Goal: Task Accomplishment & Management: Complete application form

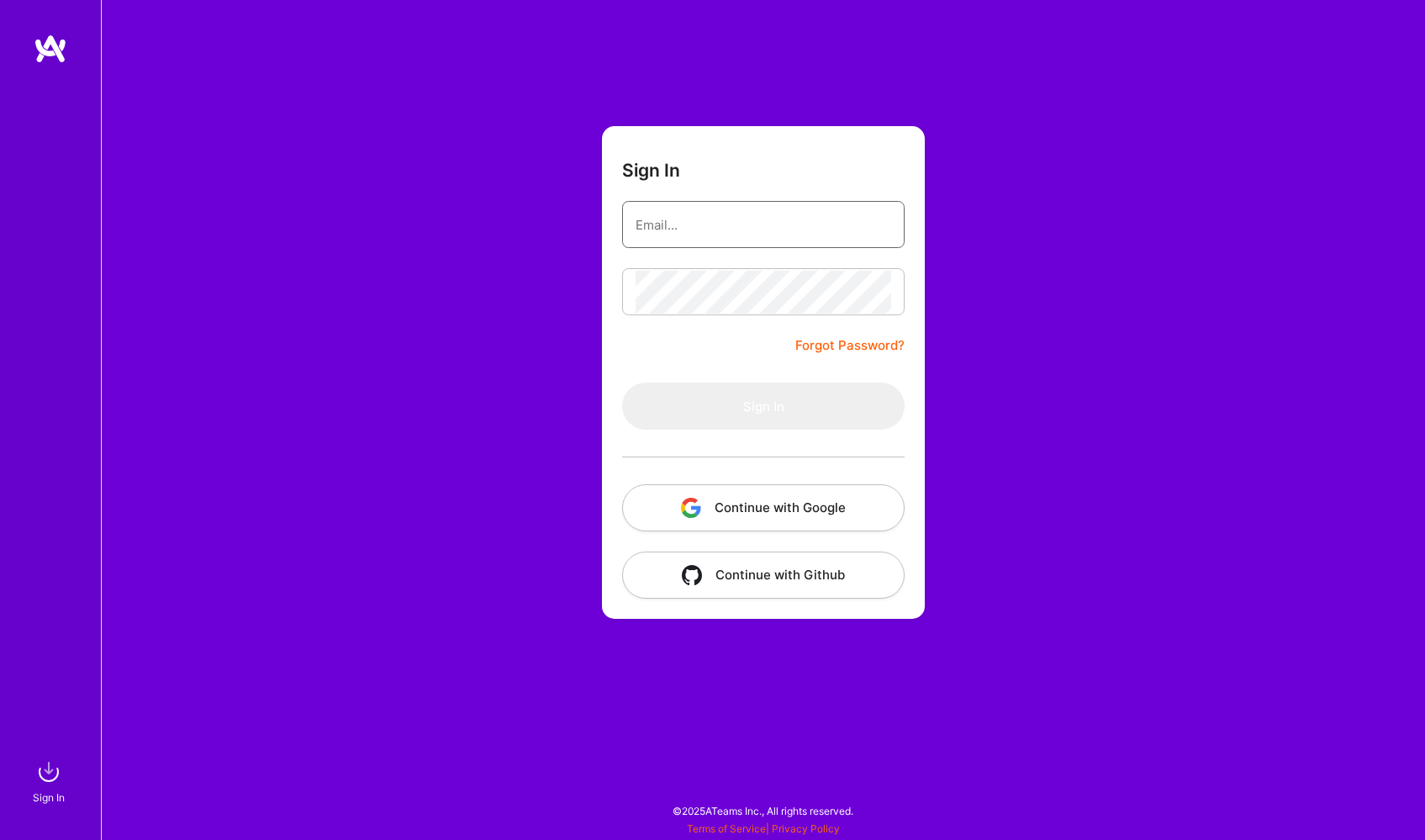
click at [744, 237] on input "email" at bounding box center [763, 224] width 256 height 43
type input "ruyi.ren@gmail.com"
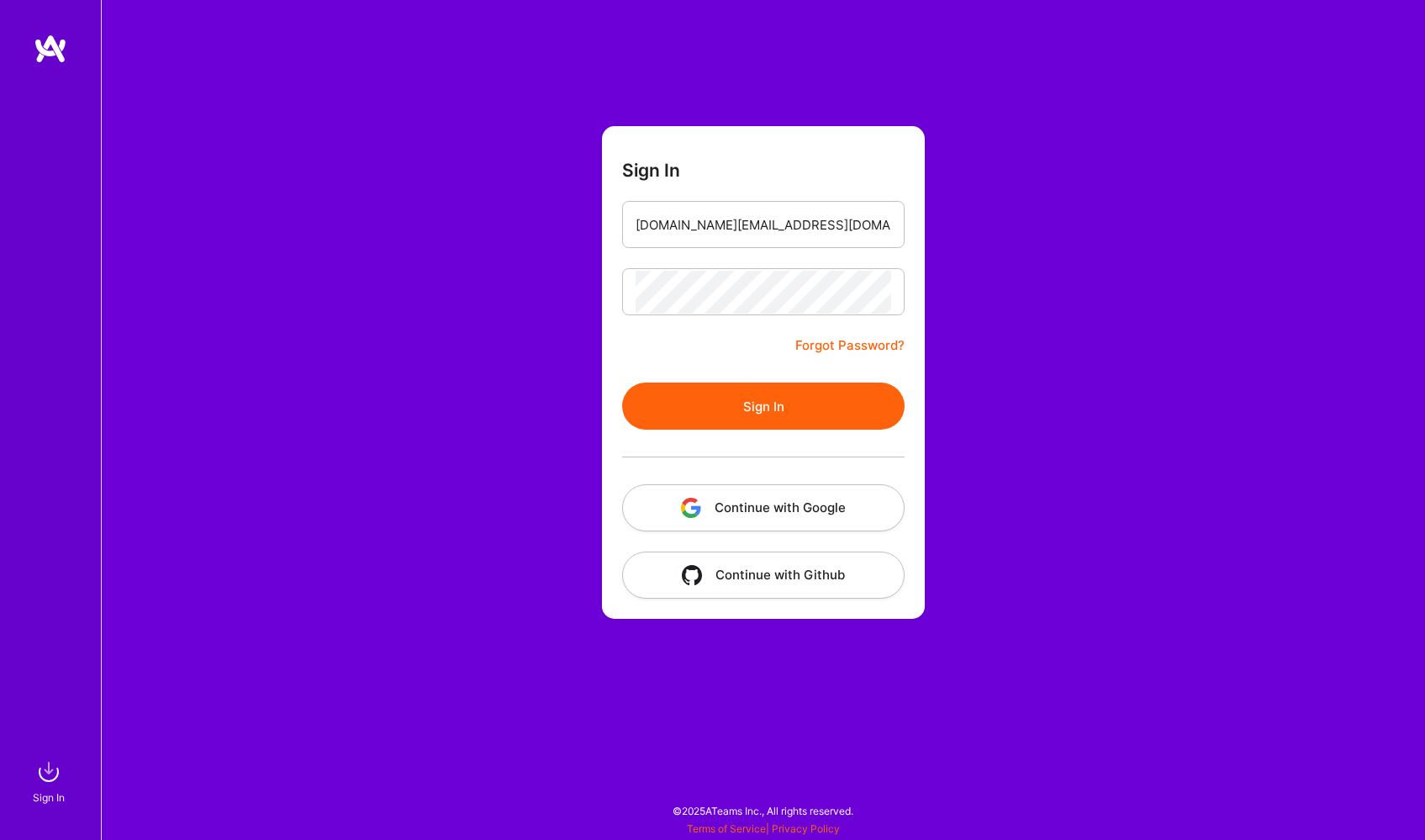
click at [782, 388] on button "Sign In" at bounding box center [764, 405] width 283 height 47
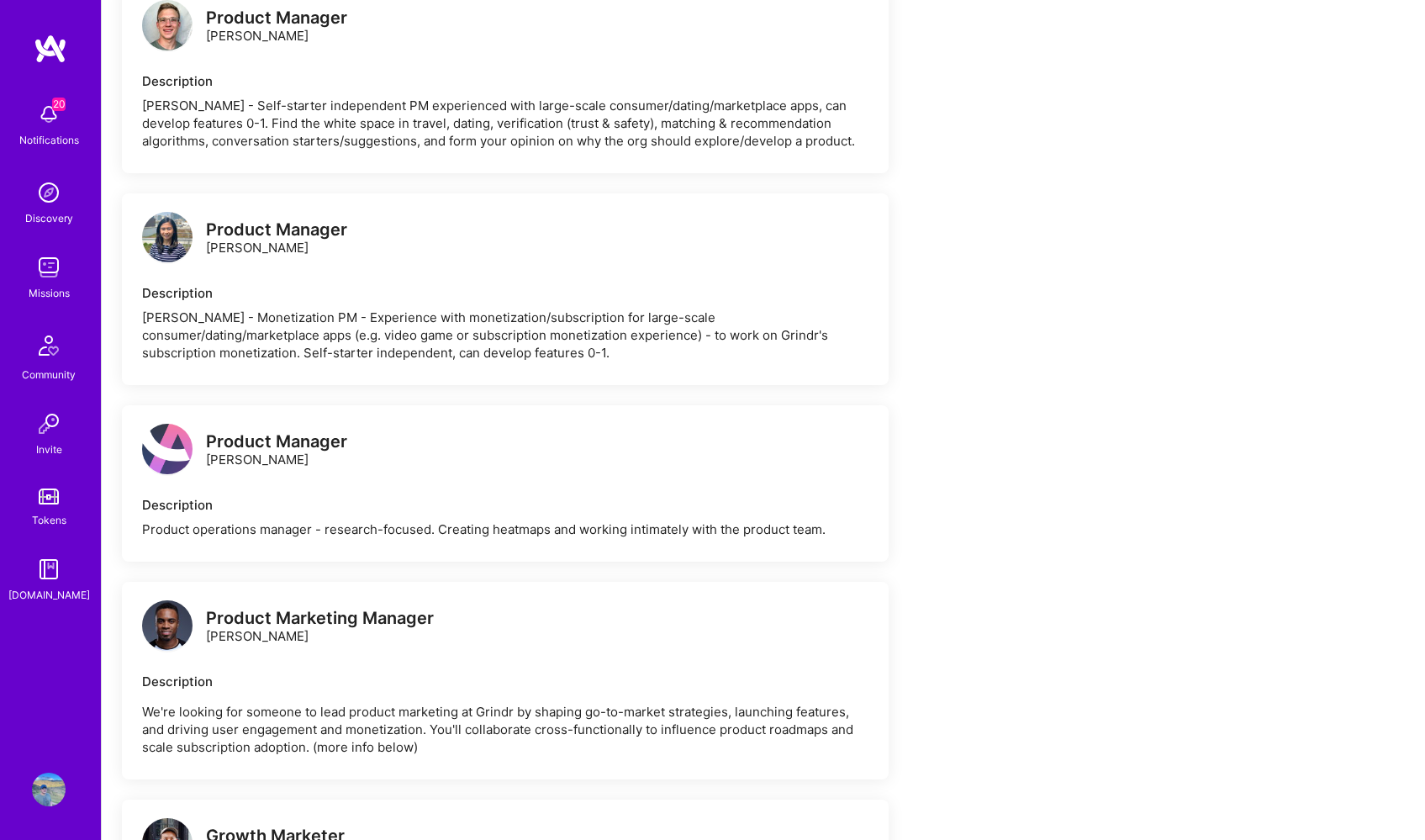
scroll to position [1845, 0]
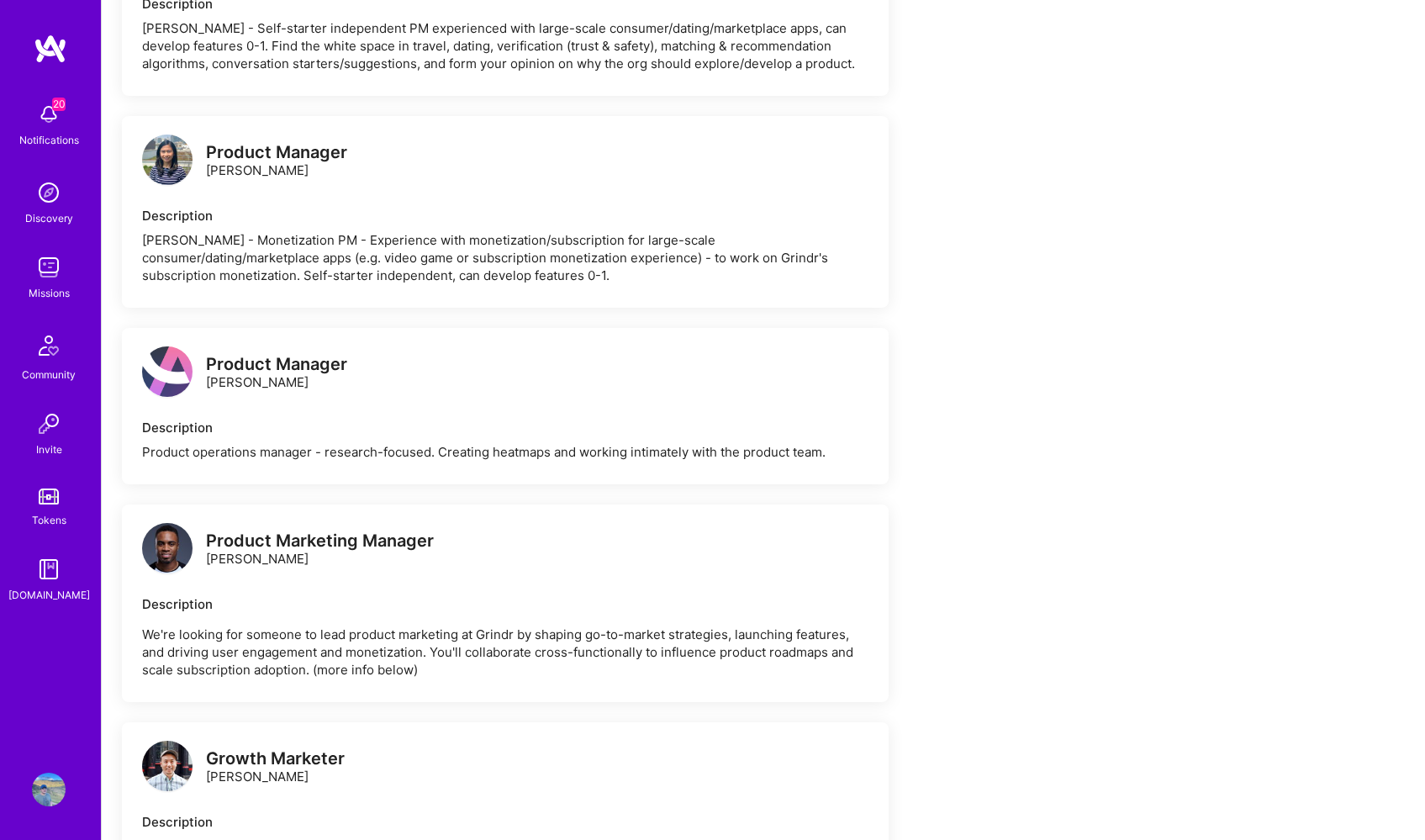
click at [41, 267] on img at bounding box center [49, 268] width 34 height 34
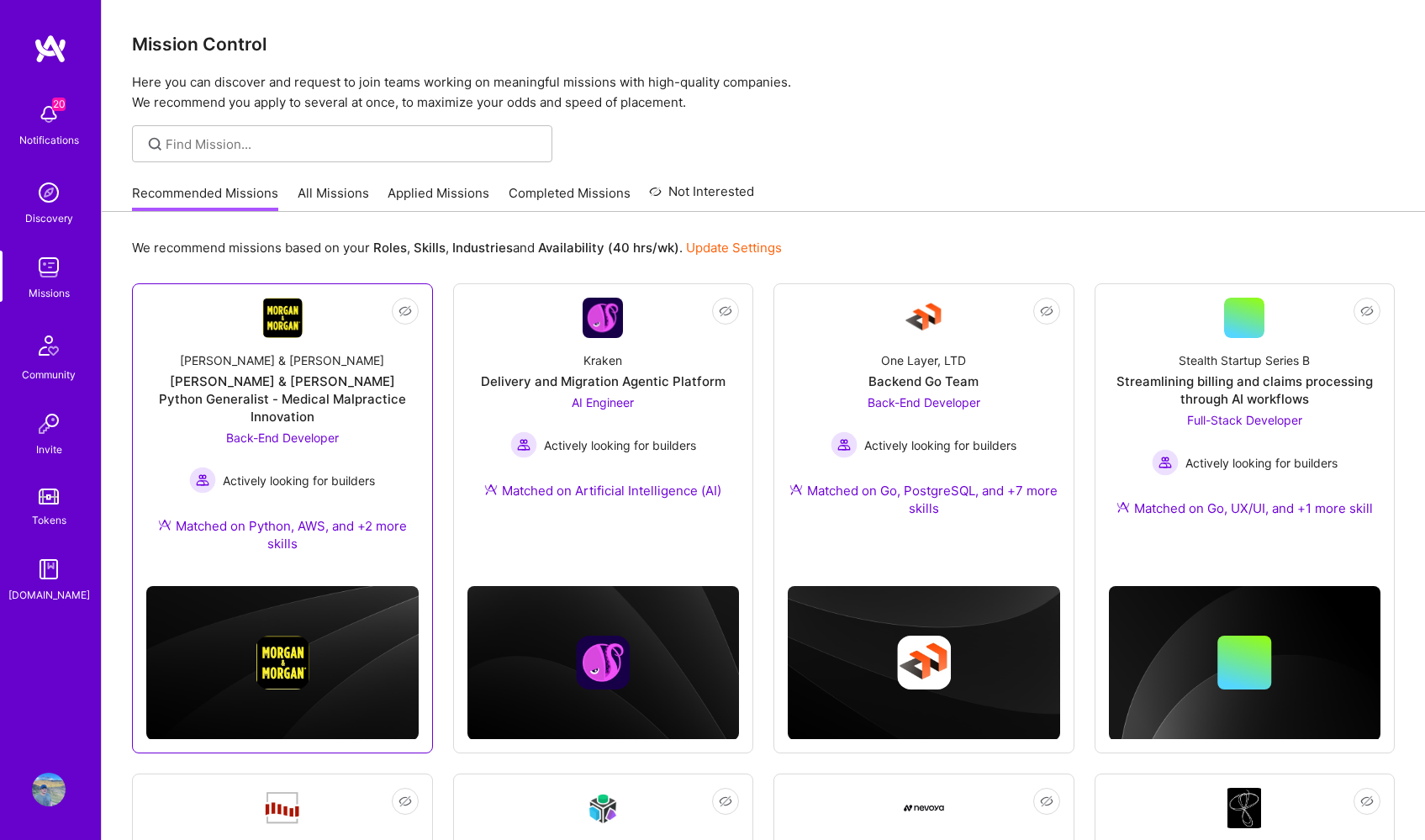
click at [293, 315] on img at bounding box center [282, 317] width 41 height 41
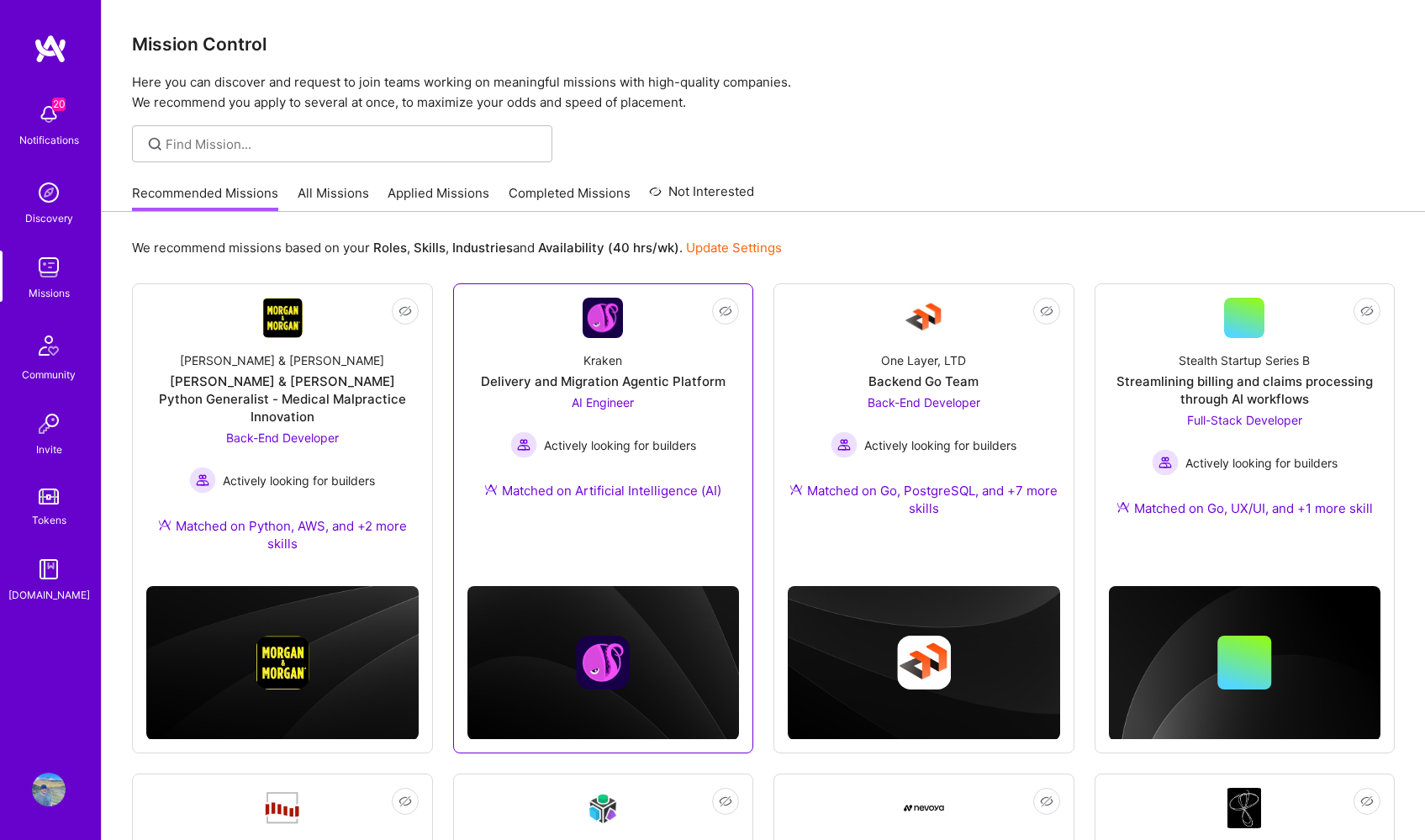
click at [595, 316] on img at bounding box center [602, 317] width 41 height 41
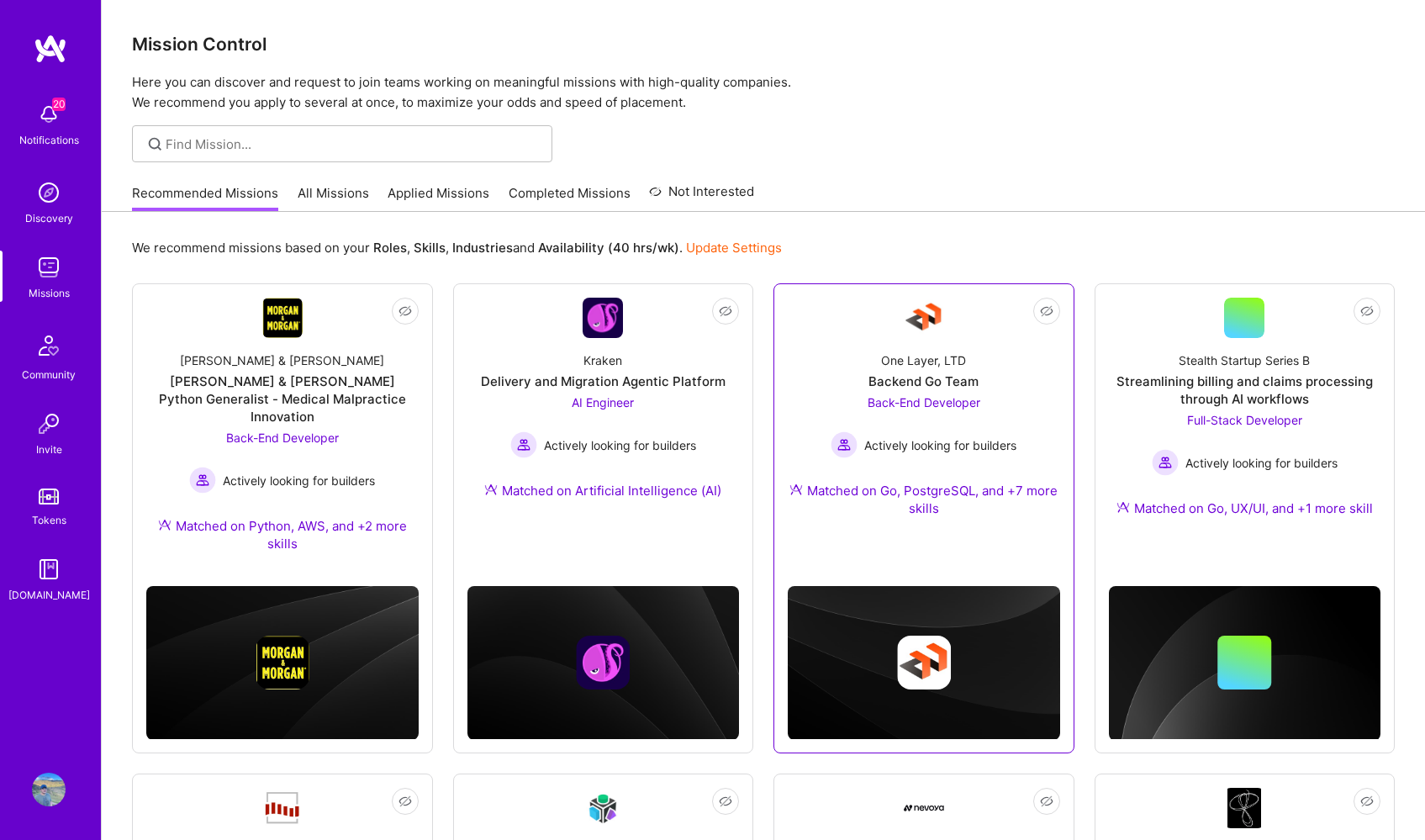
click at [923, 305] on img at bounding box center [924, 317] width 41 height 41
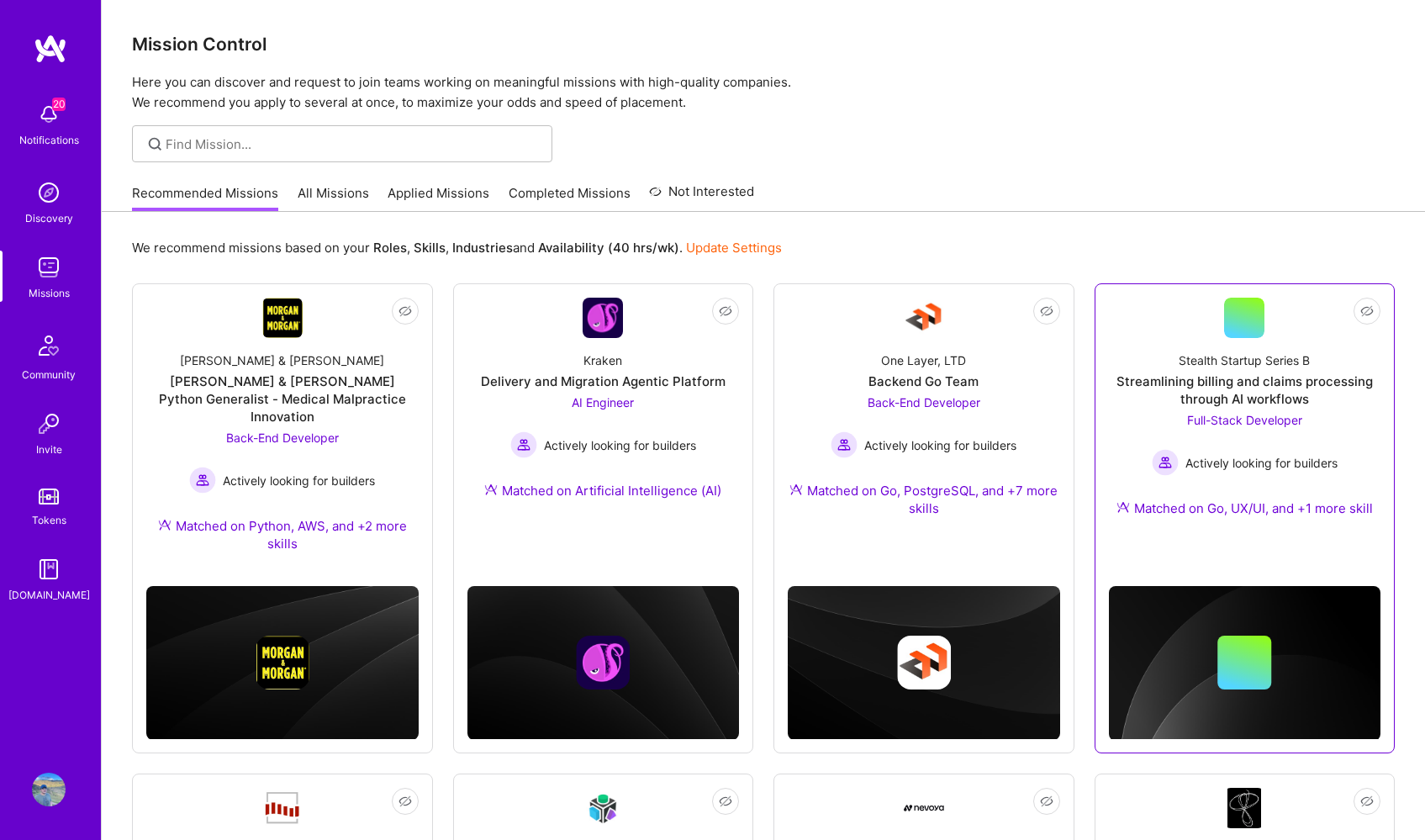
click at [1227, 323] on div at bounding box center [1245, 317] width 41 height 41
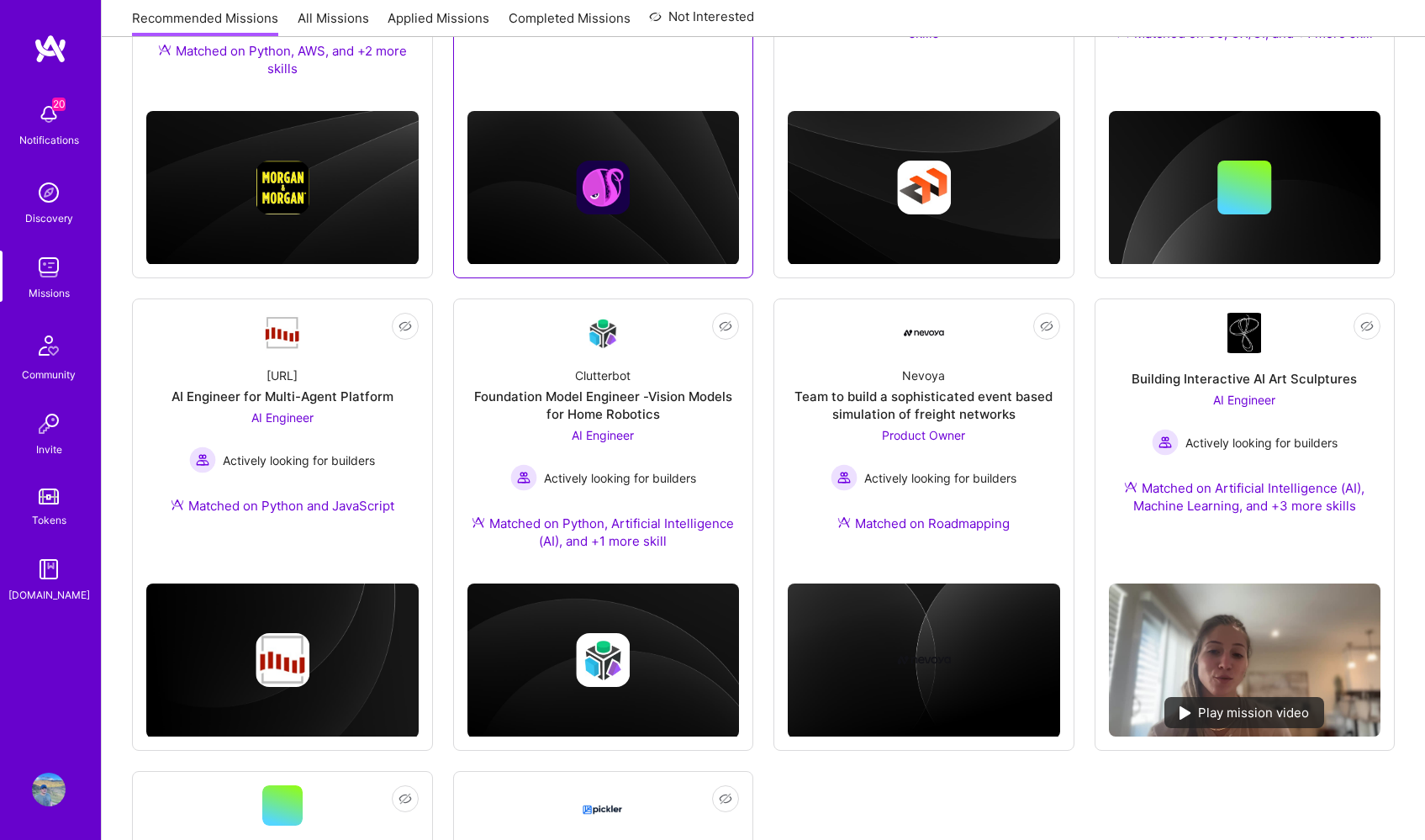
scroll to position [488, 0]
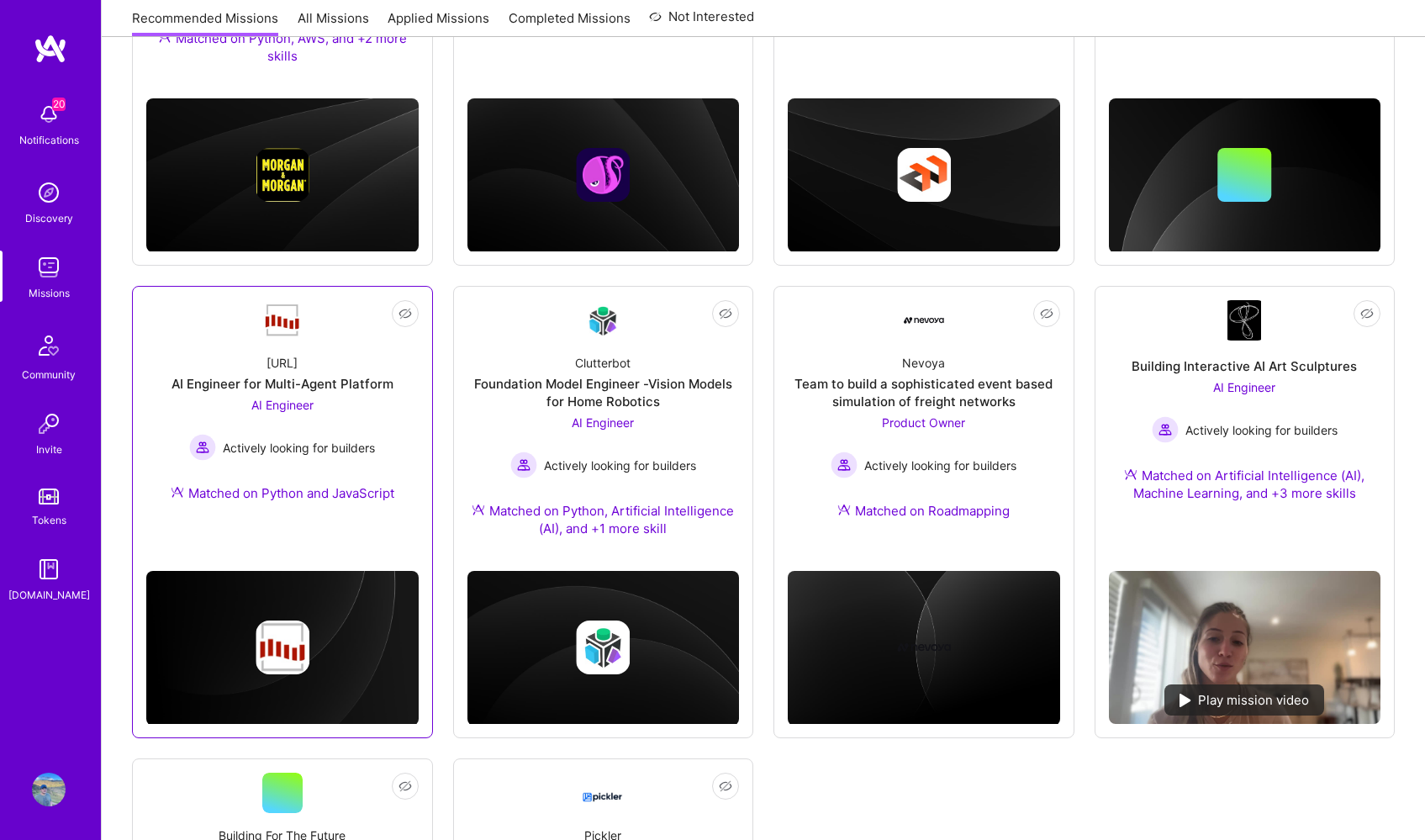
click at [285, 314] on img at bounding box center [282, 319] width 41 height 35
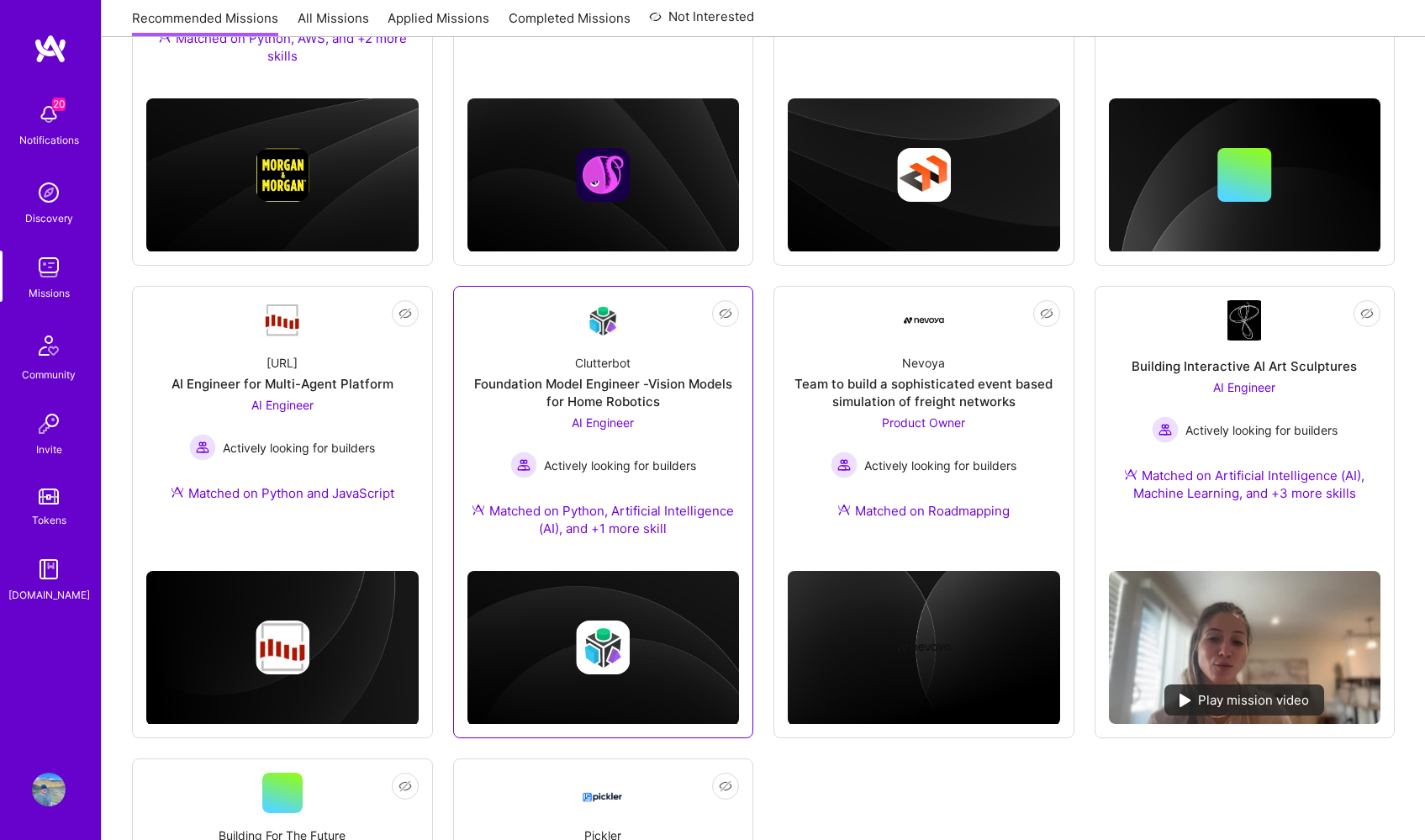
click at [580, 300] on link "Not Interested Clutterbot Foundation Model Engineer -Vision Models for Home Rob…" at bounding box center [604, 428] width 273 height 257
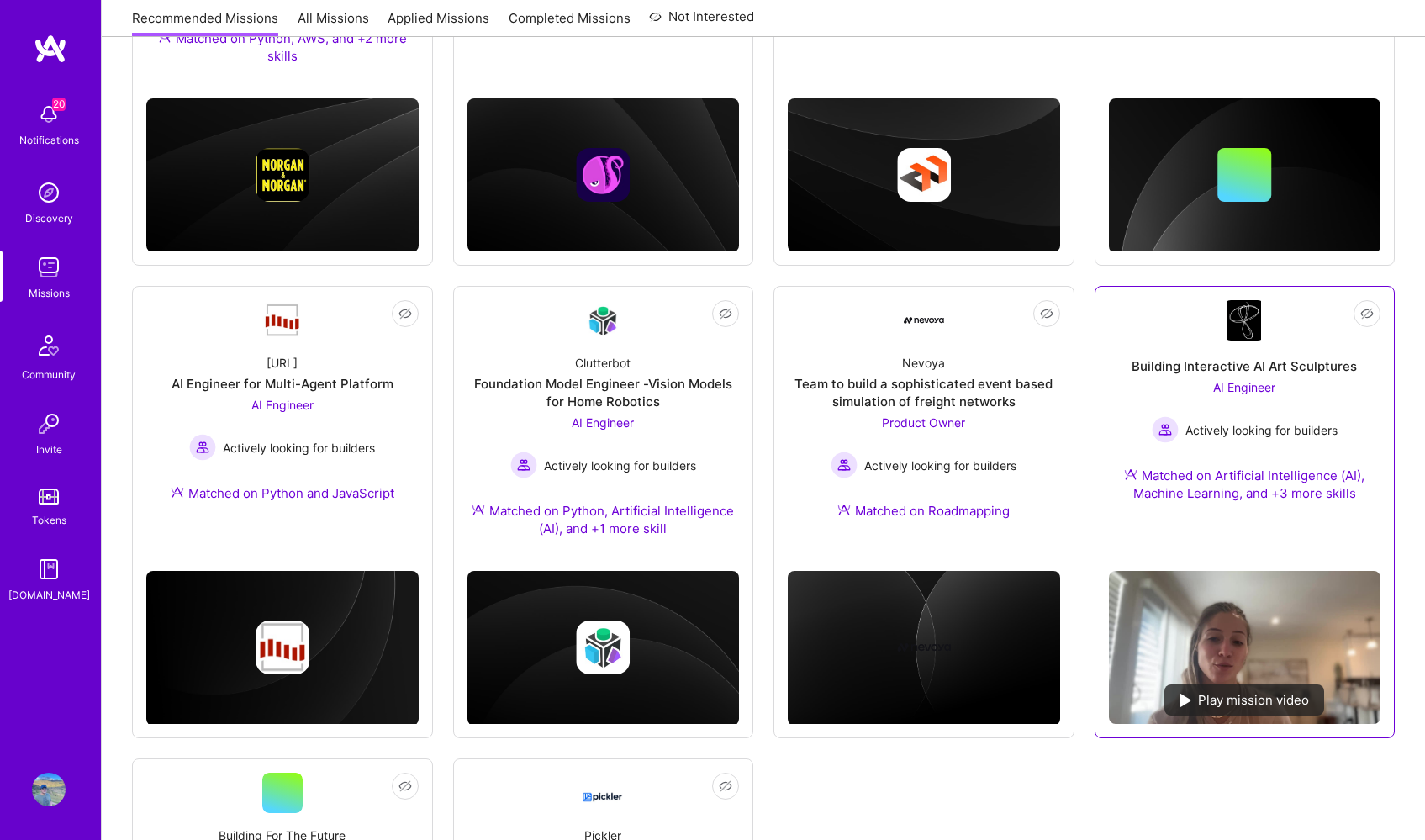
click at [1251, 311] on img at bounding box center [1245, 319] width 34 height 41
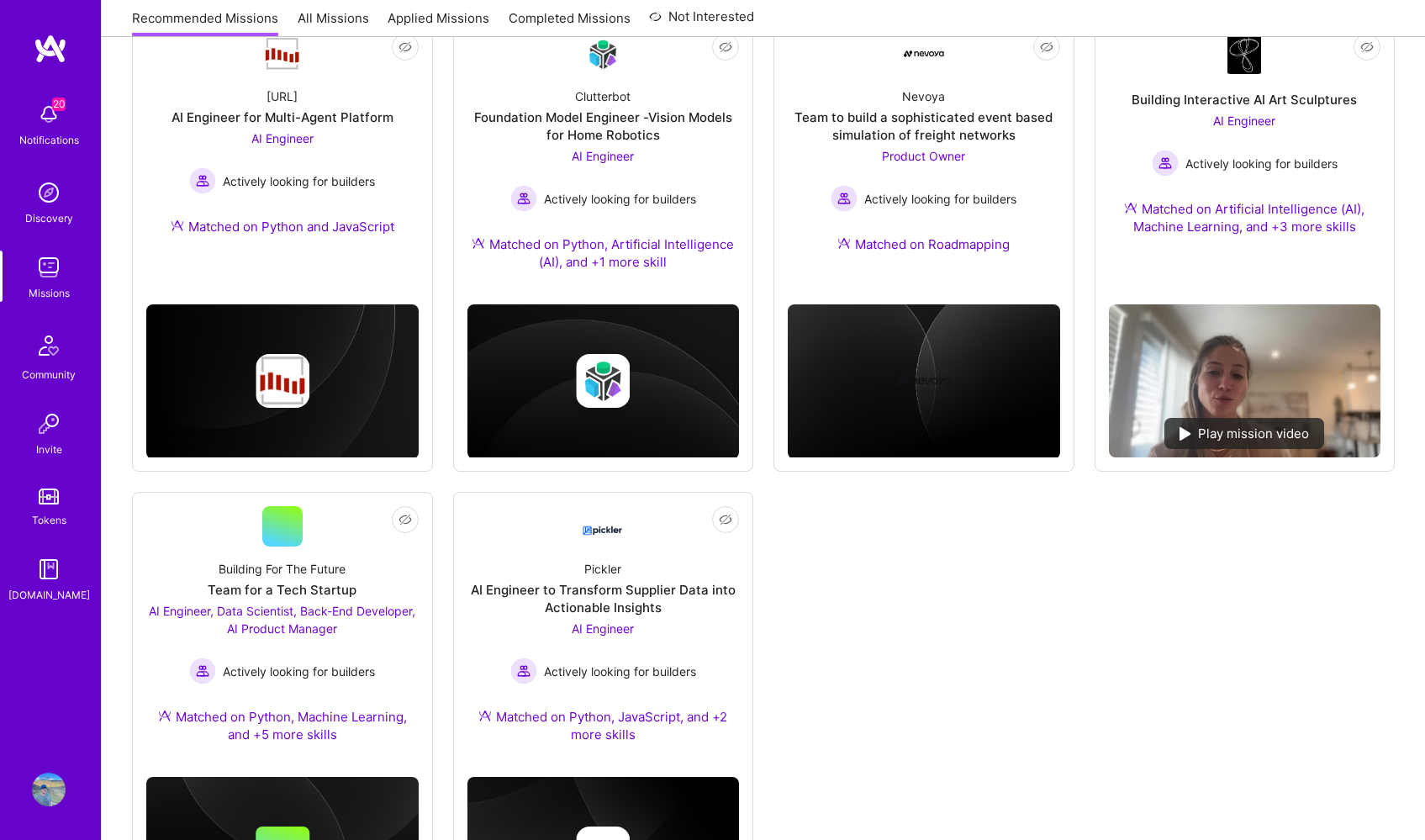
scroll to position [764, 0]
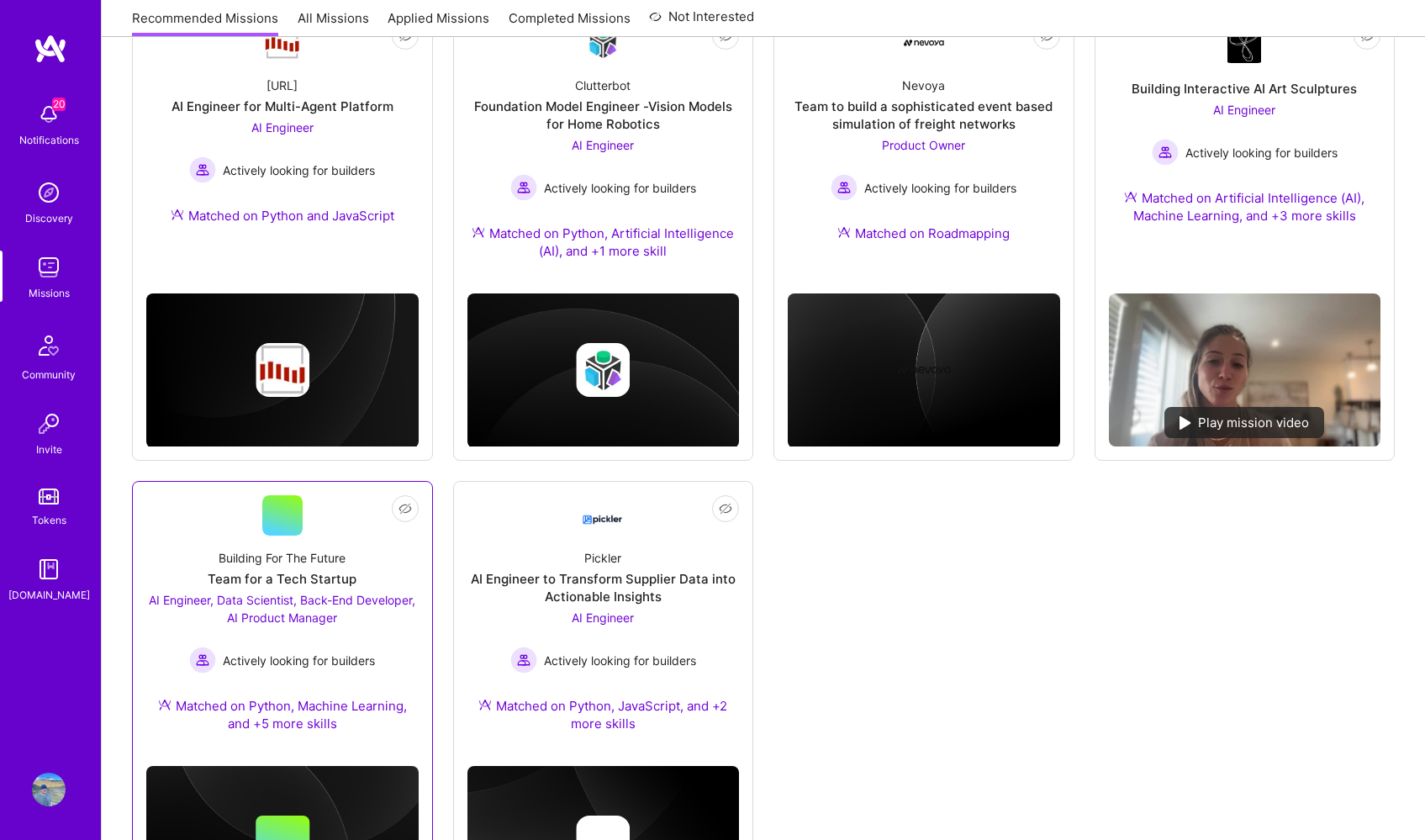
click at [297, 502] on div at bounding box center [282, 515] width 41 height 41
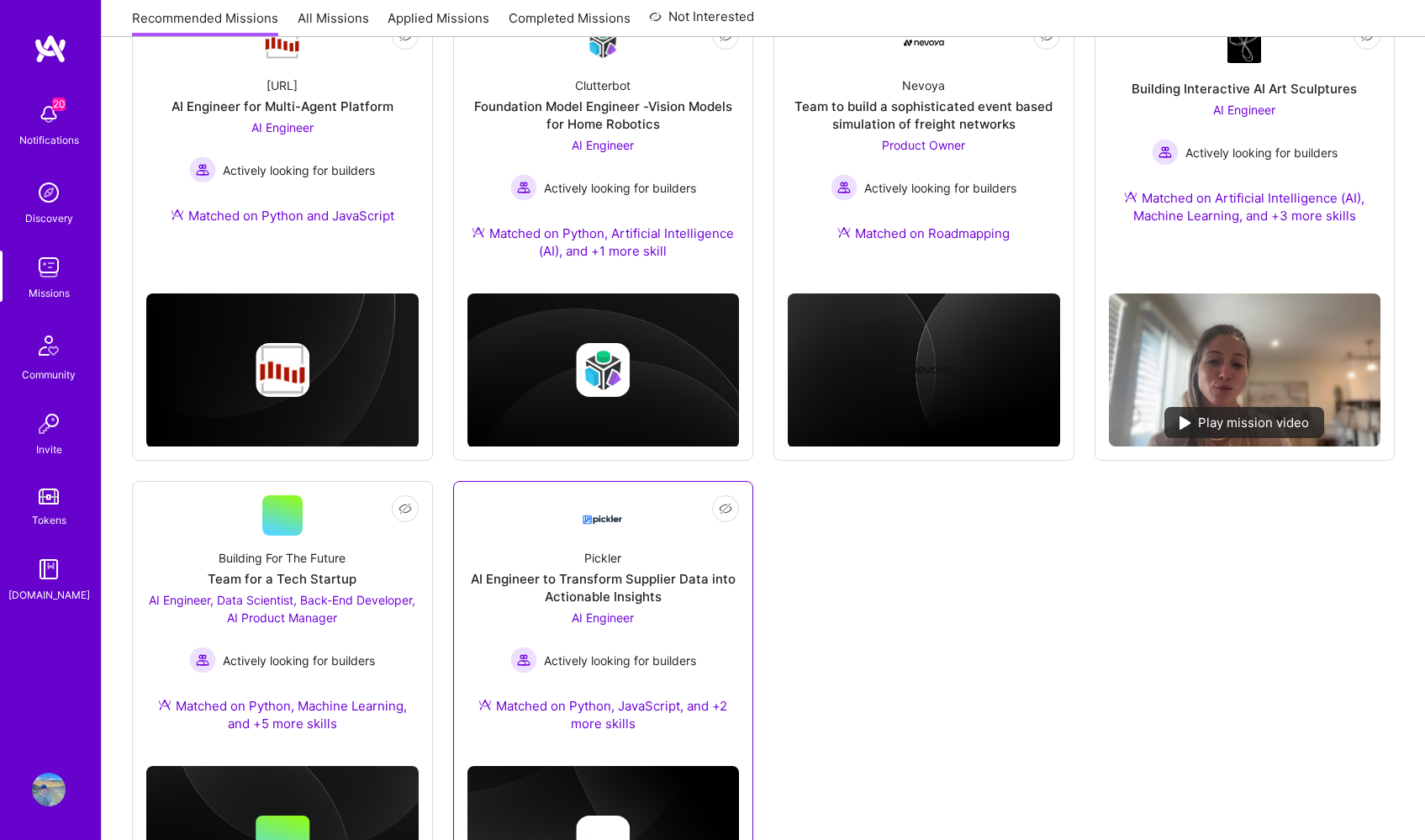
click at [608, 500] on img at bounding box center [602, 515] width 41 height 30
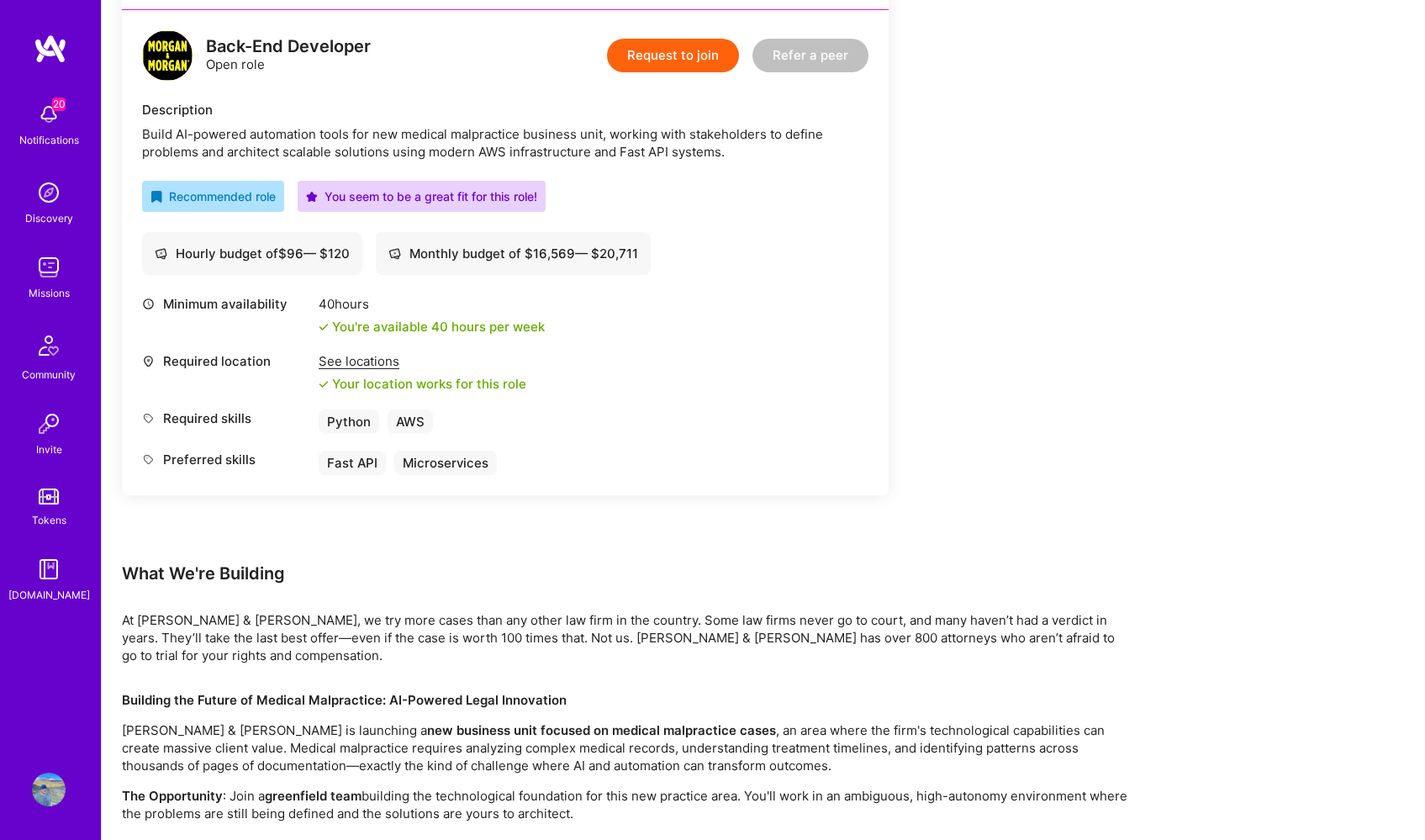
scroll to position [411, 0]
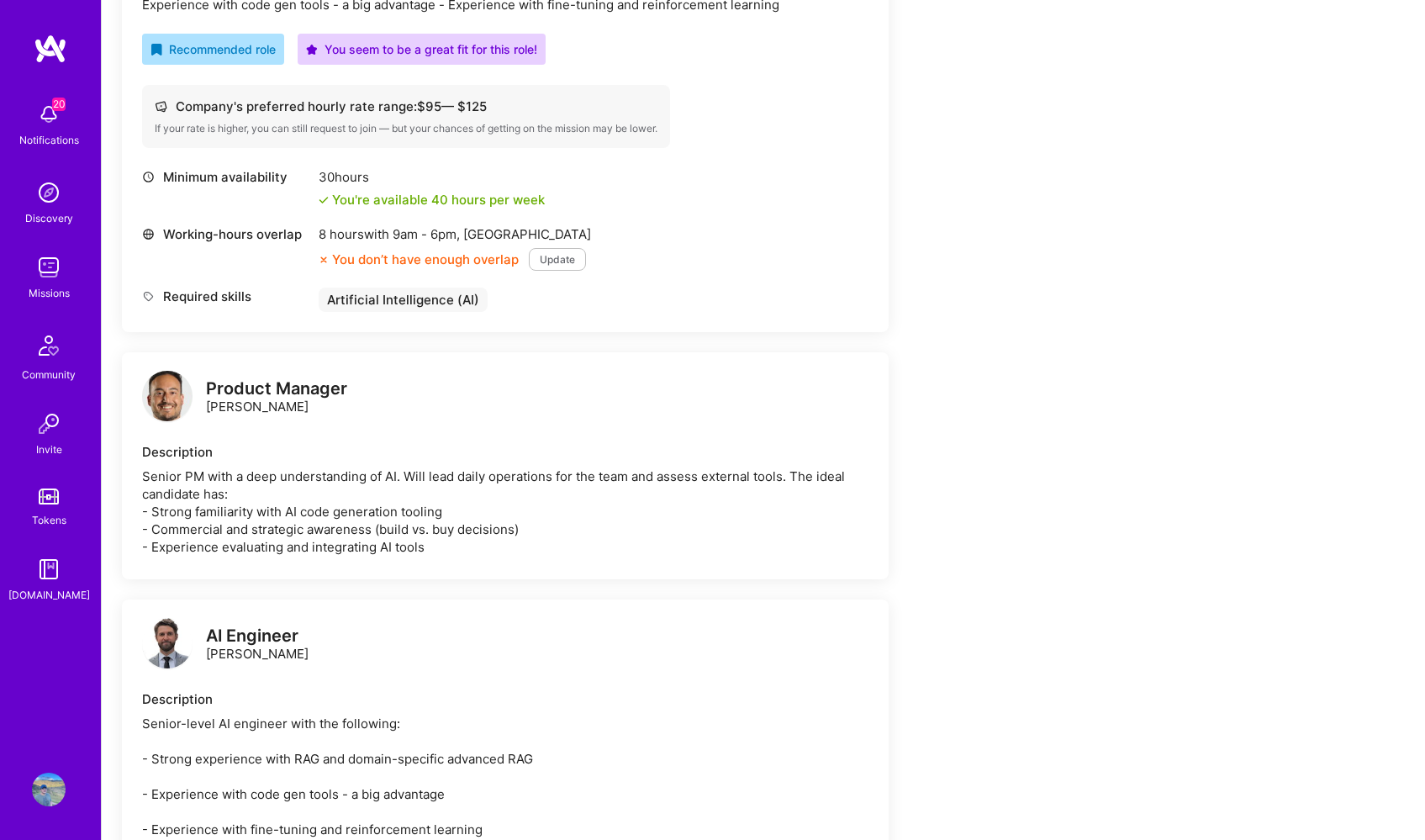
scroll to position [588, 0]
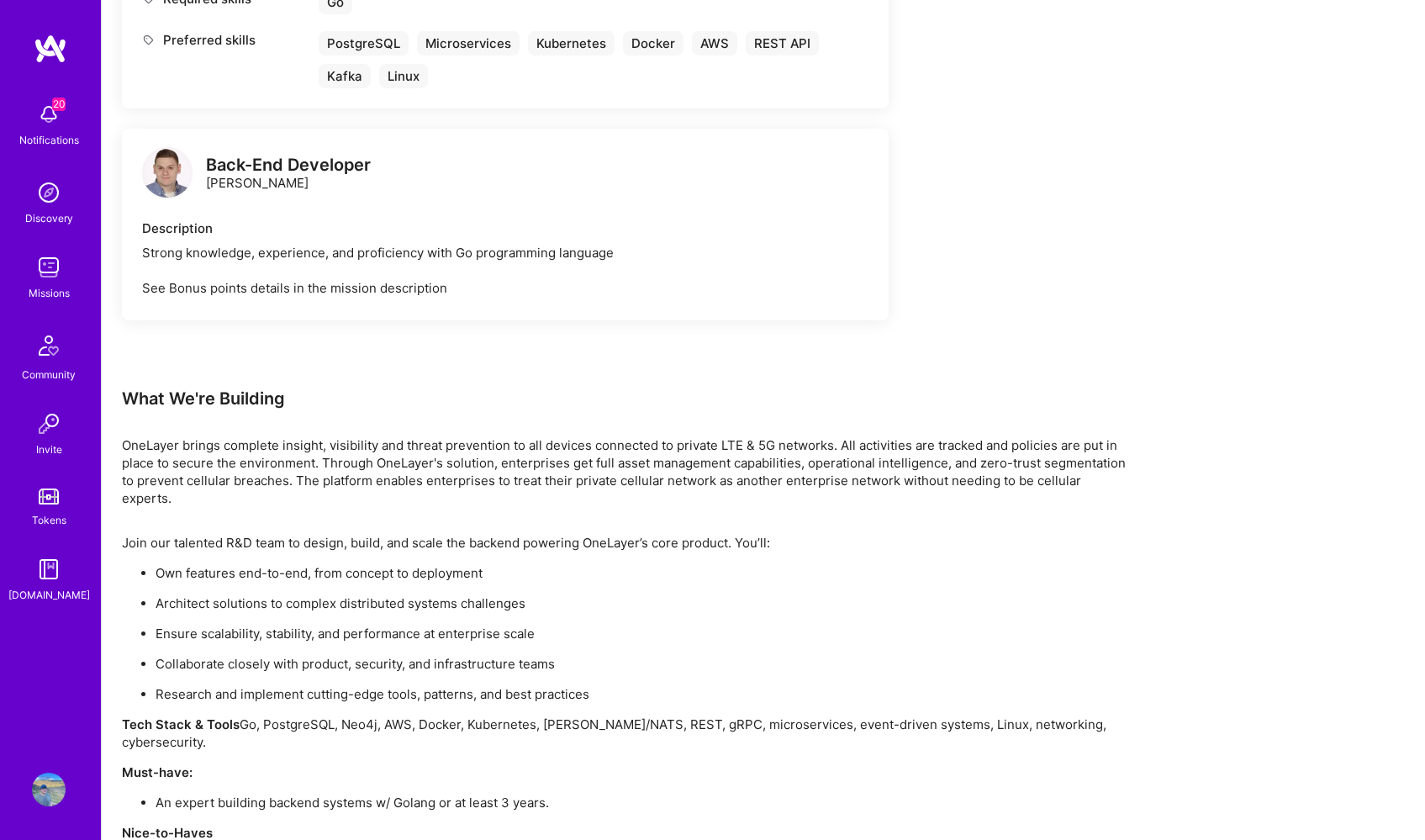
scroll to position [1057, 0]
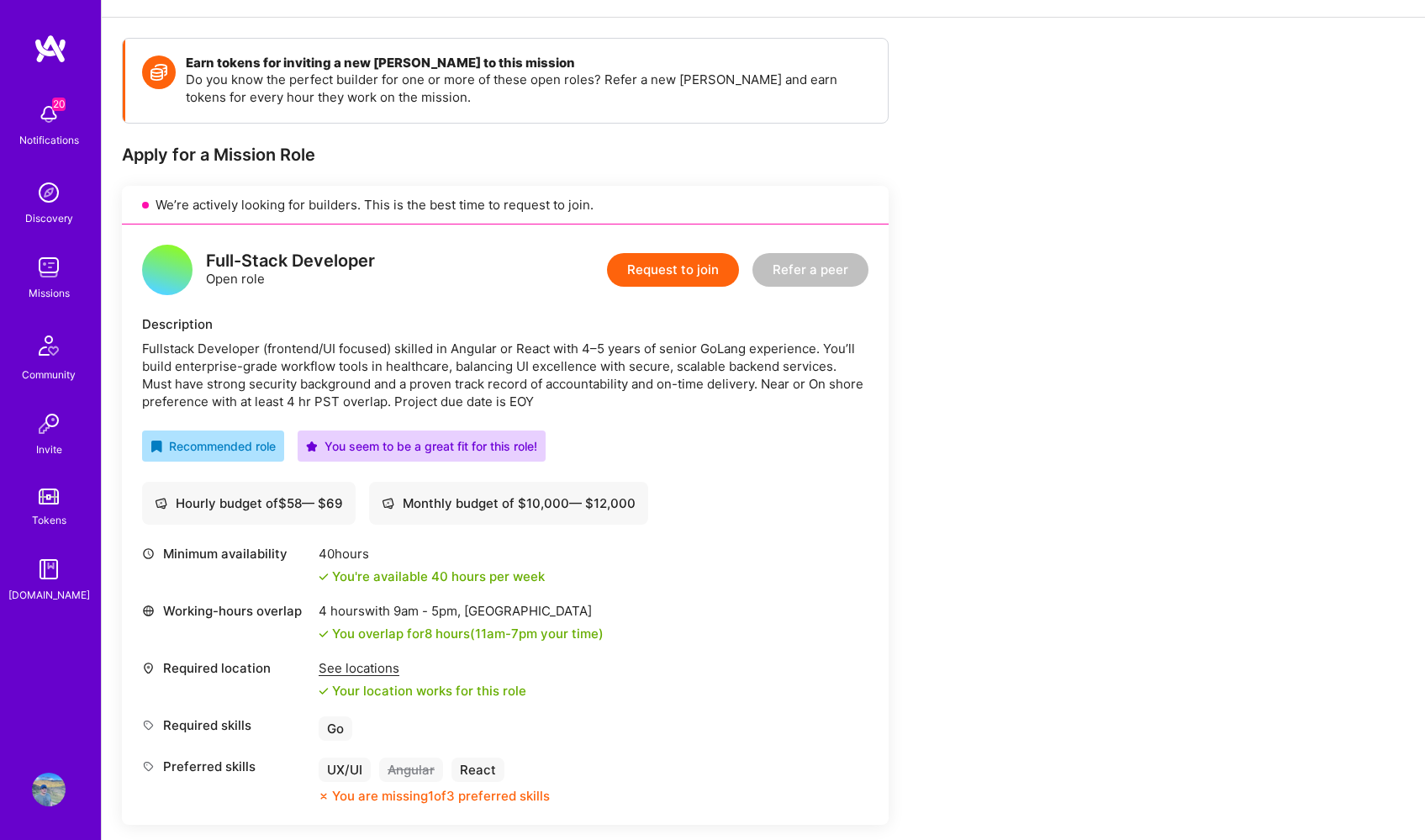
scroll to position [241, 0]
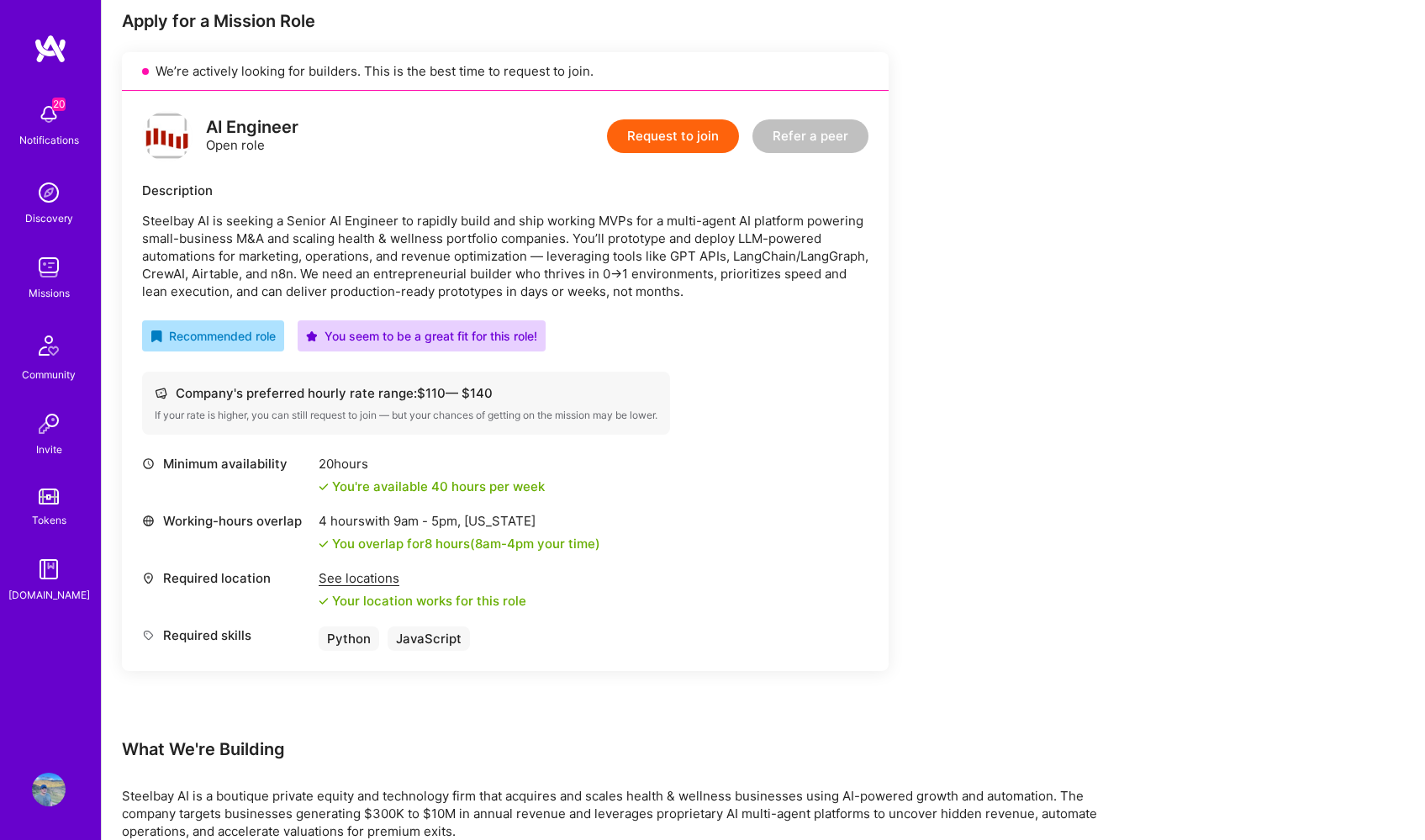
scroll to position [30, 0]
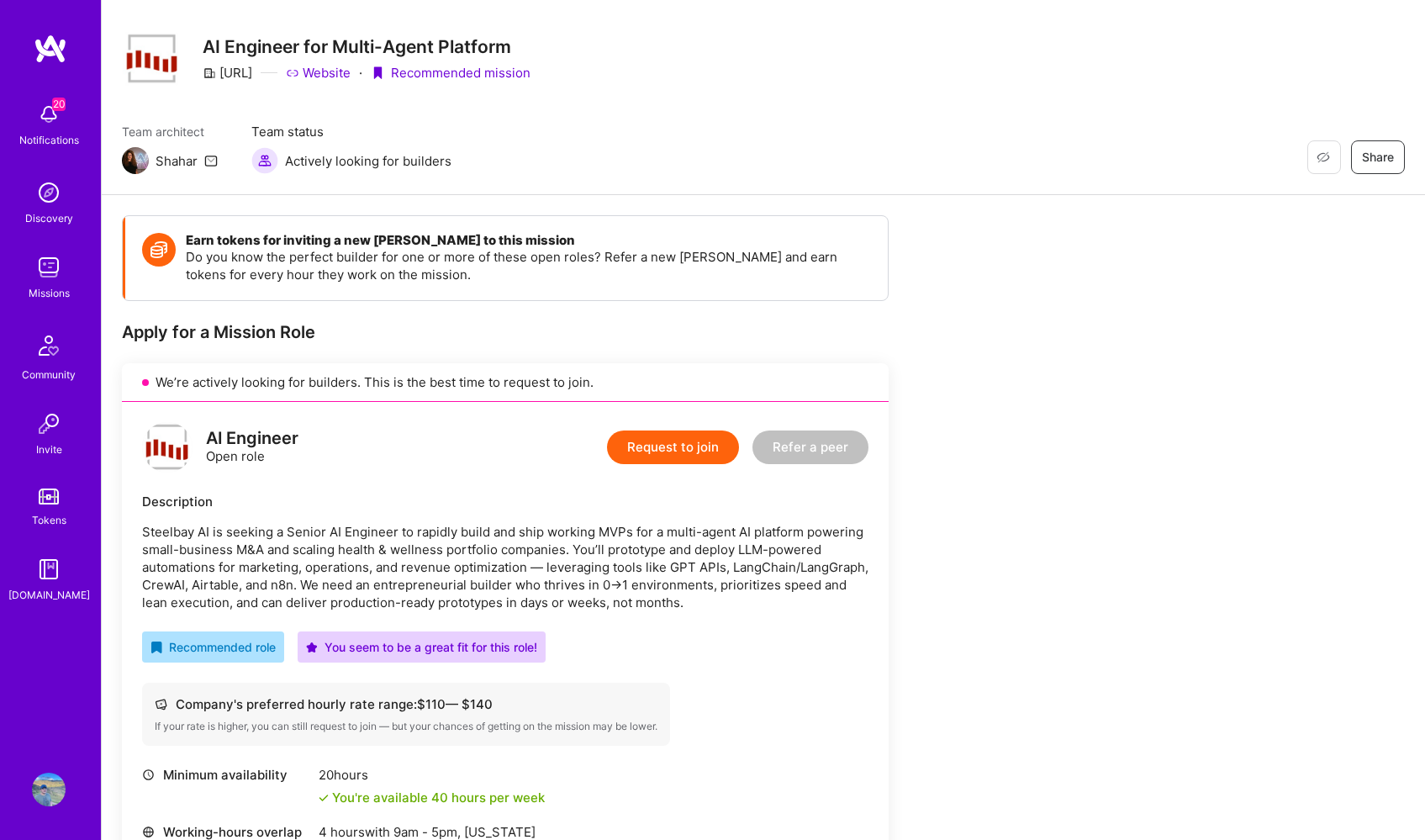
click at [661, 432] on button "Request to join" at bounding box center [673, 447] width 132 height 34
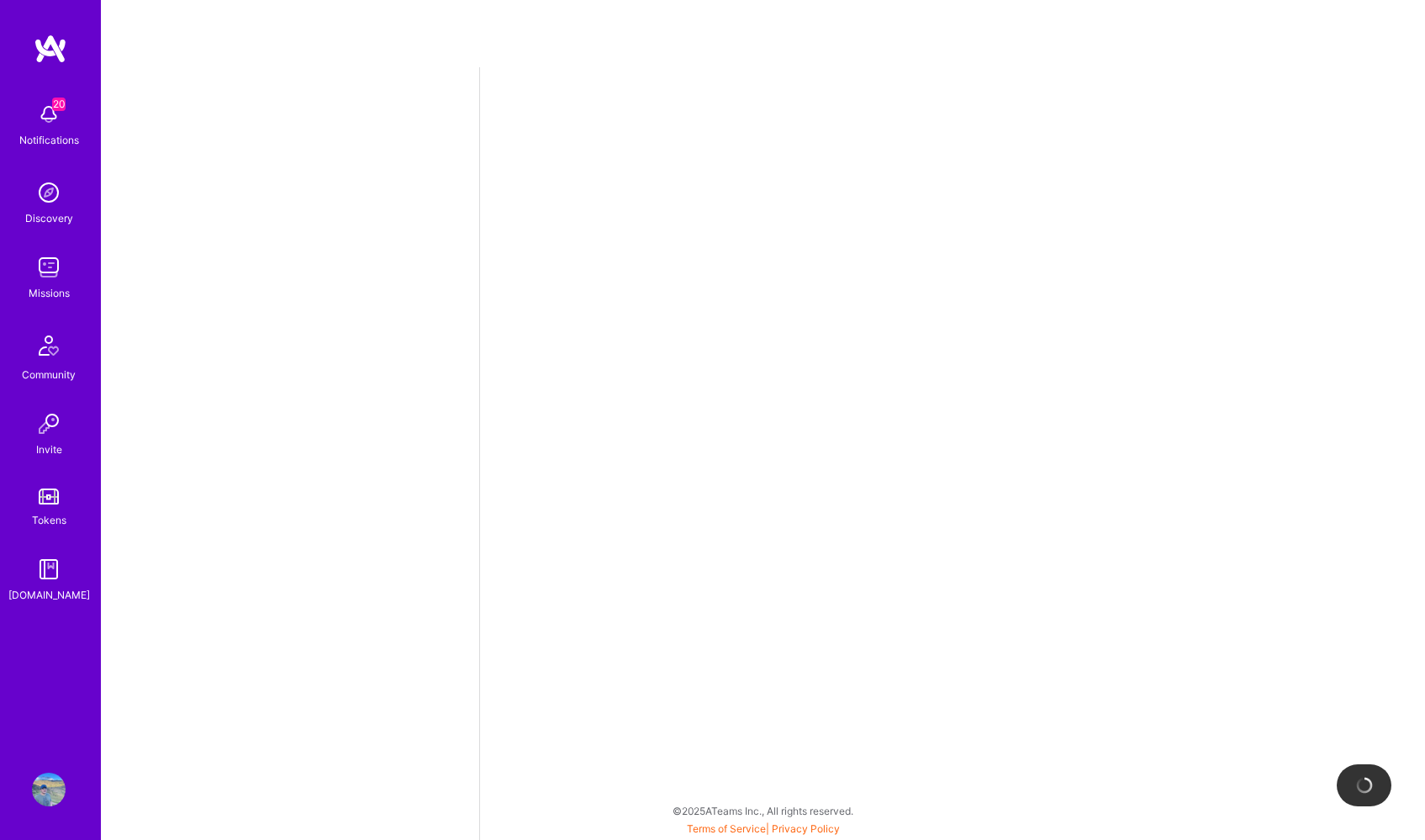
select select "US"
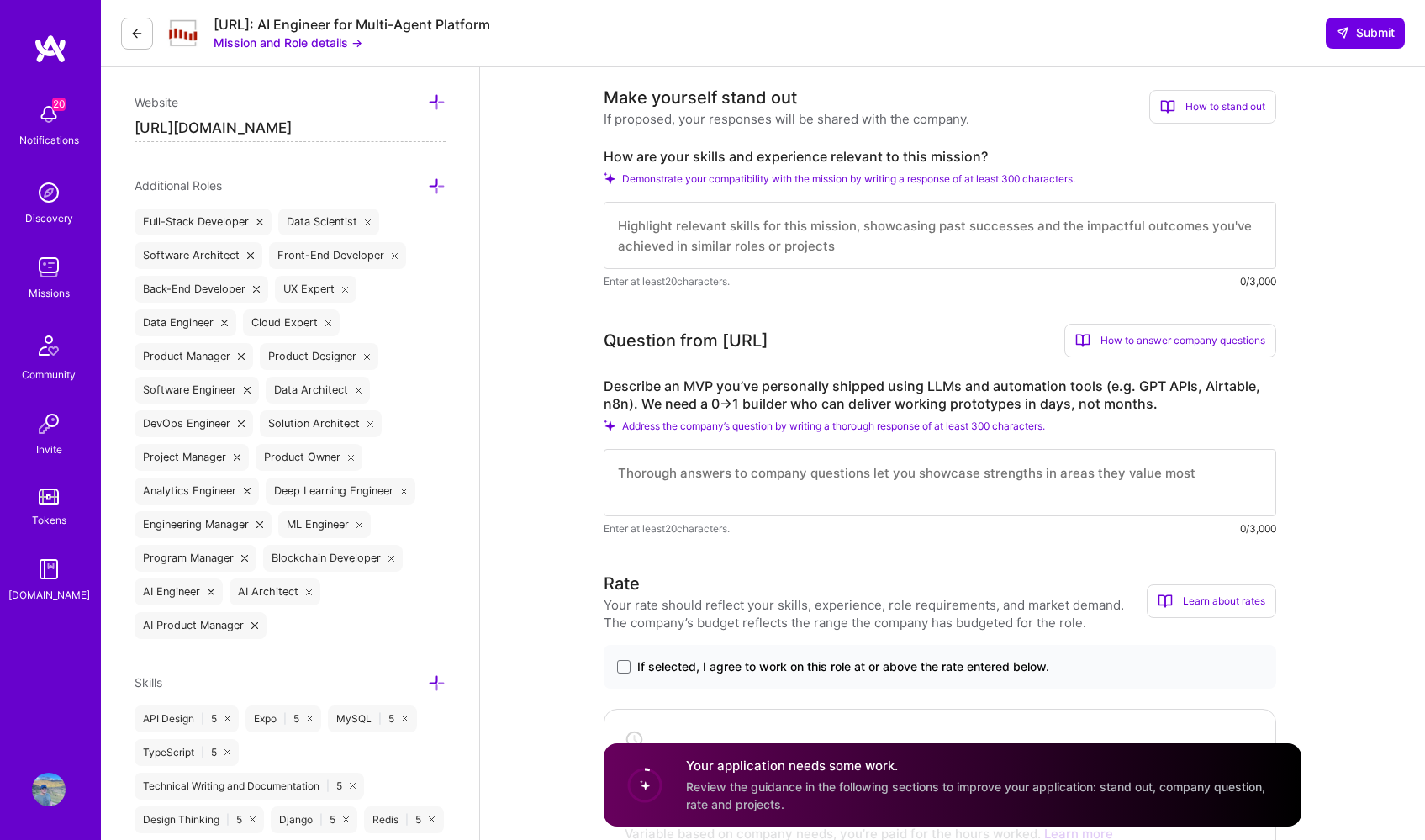
scroll to position [680, 0]
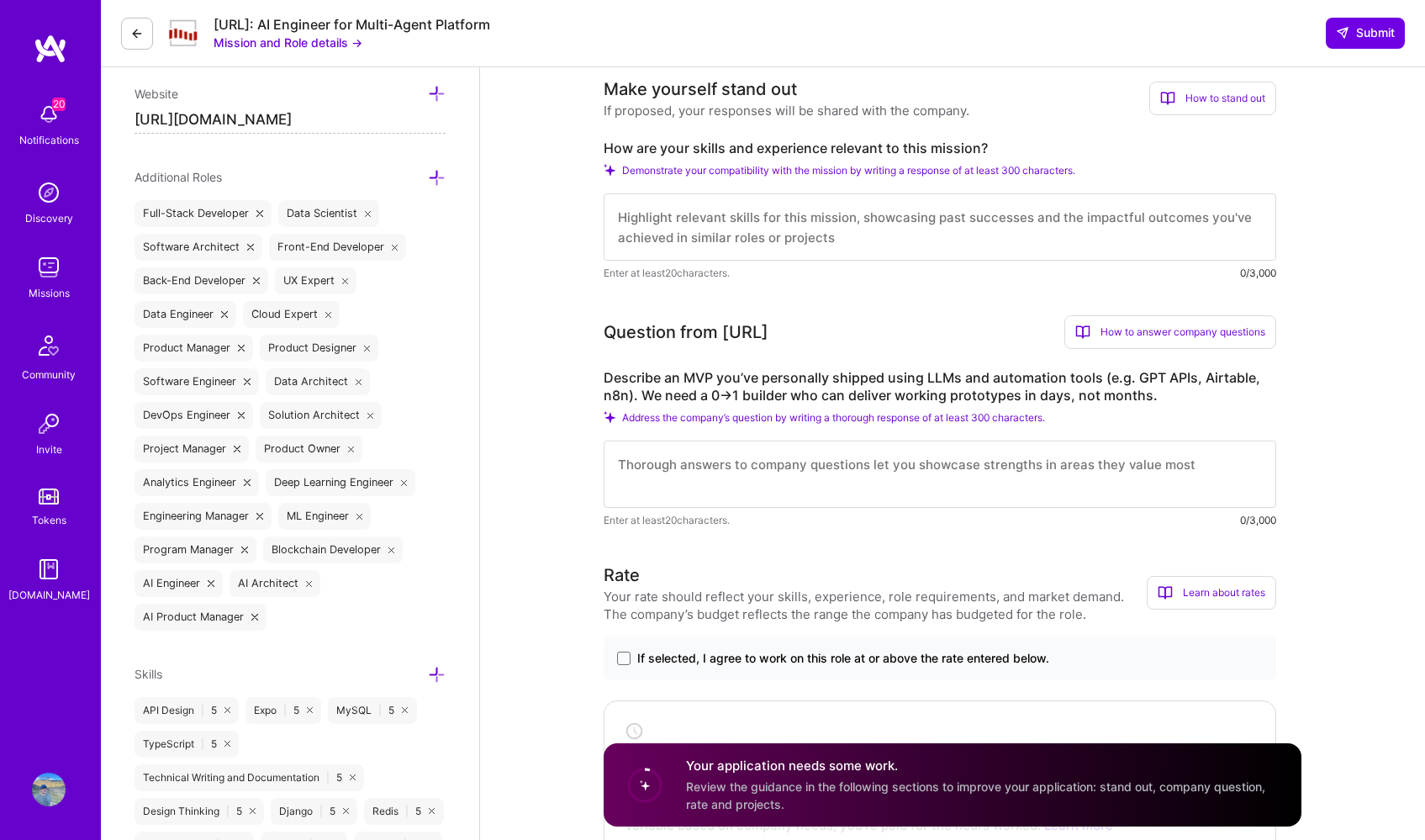
click at [648, 465] on textarea at bounding box center [940, 475] width 673 height 68
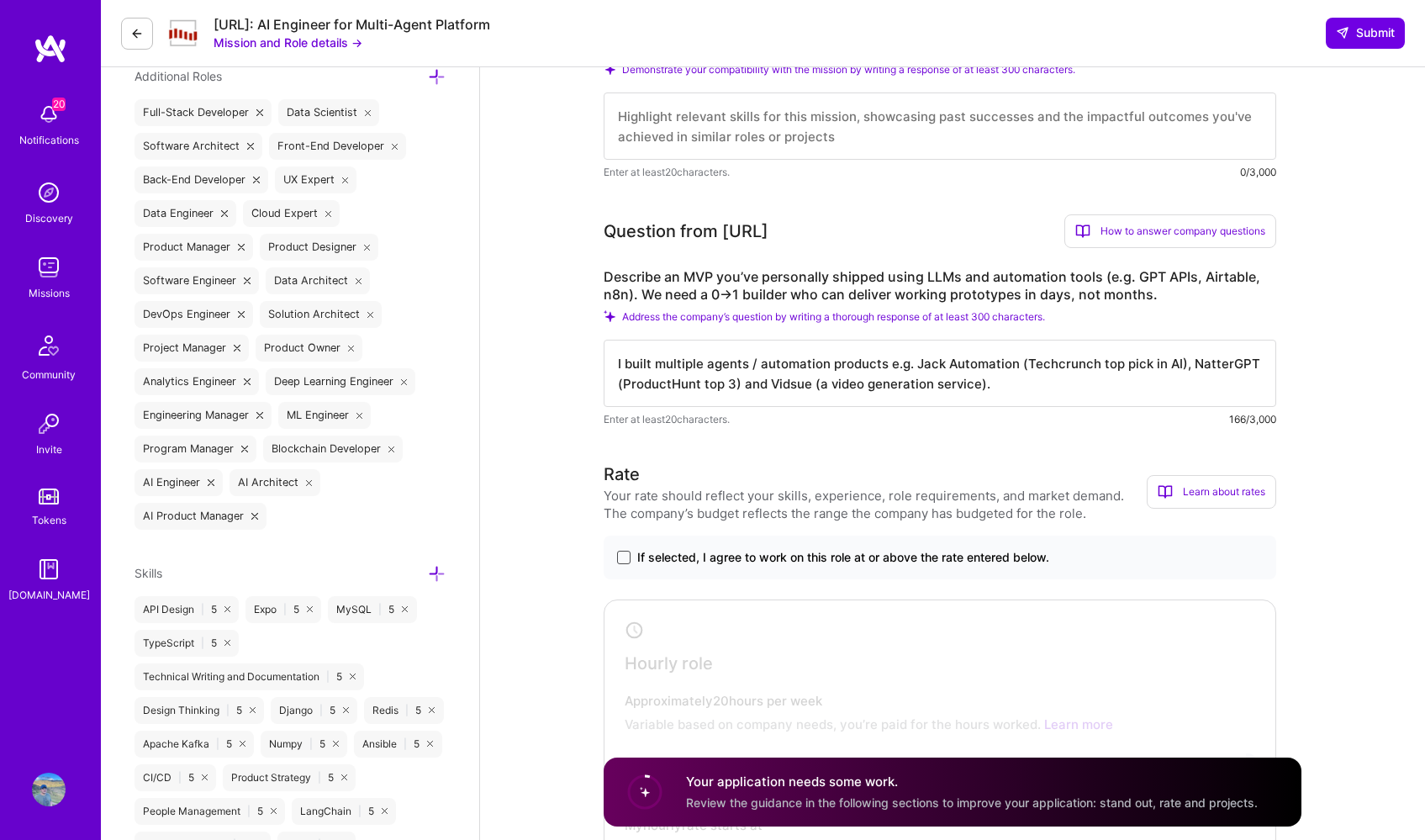
type textarea "I built multiple agents / automation products e.g. Jack Automation (Techcrunch …"
click at [630, 553] on span at bounding box center [624, 557] width 14 height 14
click at [0, 0] on input "If selected, I agree to work on this role at or above the rate entered below." at bounding box center [0, 0] width 0 height 0
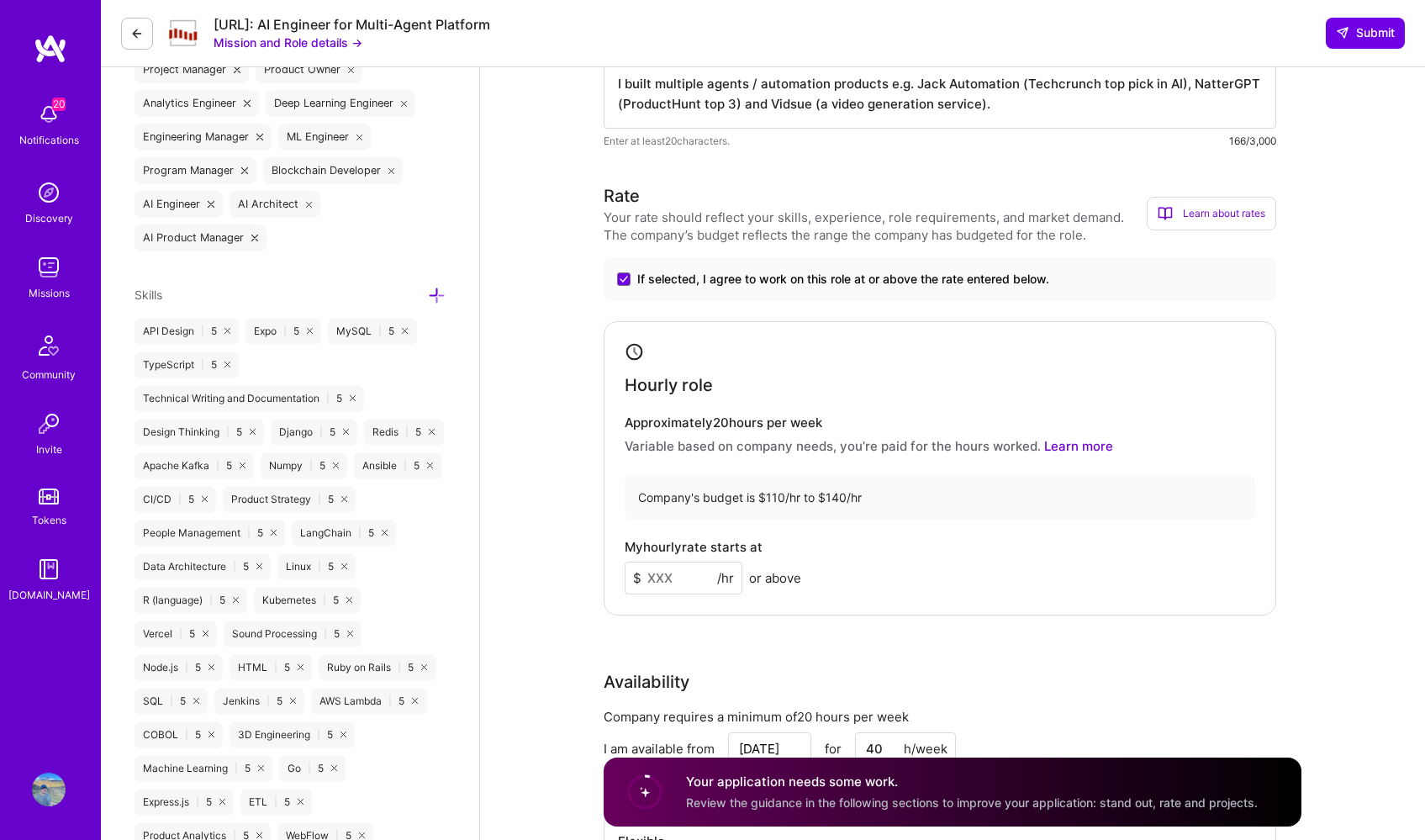
scroll to position [1061, 0]
click at [684, 574] on input at bounding box center [683, 575] width 118 height 33
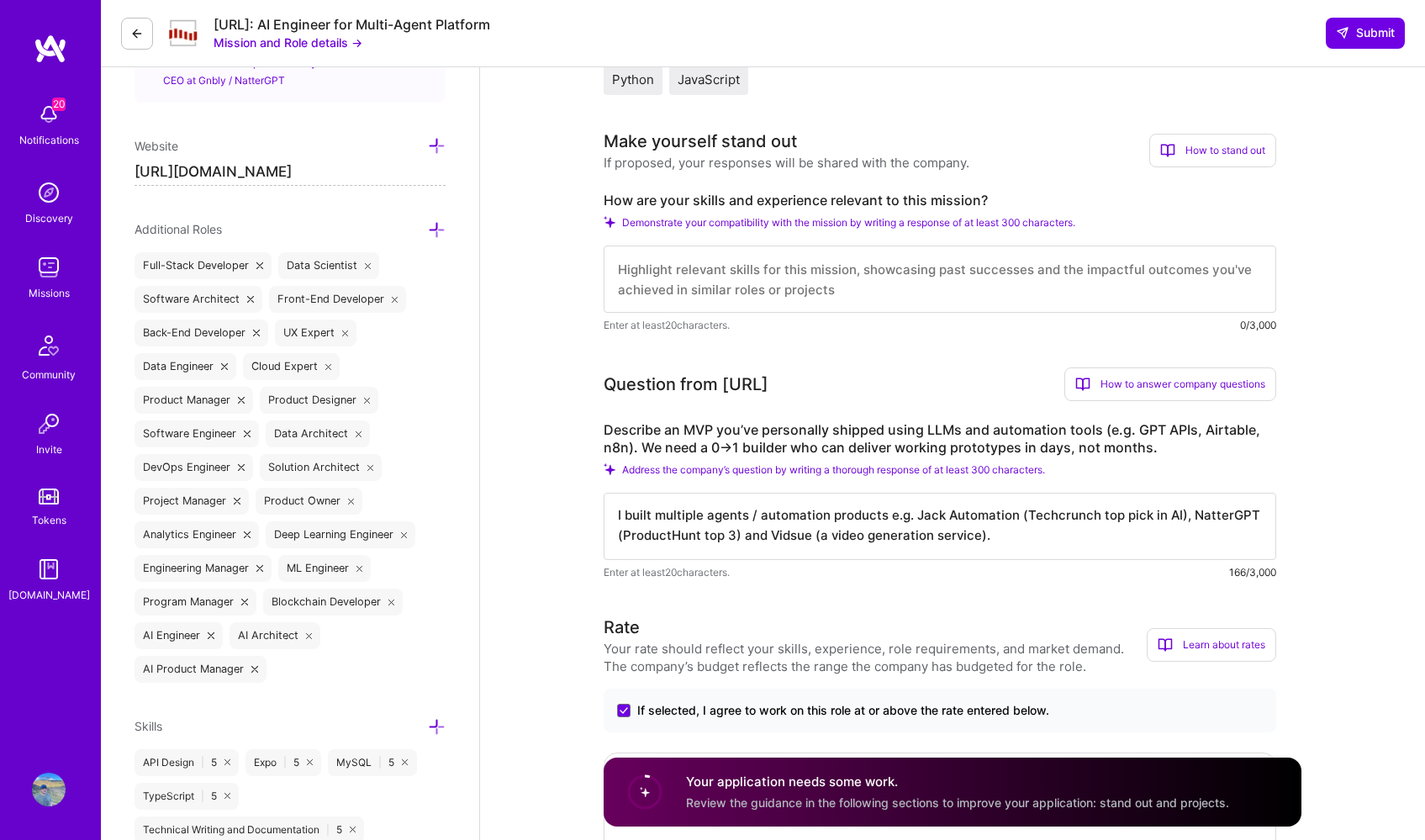
scroll to position [630, 0]
type input "139"
click at [1006, 537] on textarea "I built multiple agents / automation products e.g. Jack Automation (Techcrunch …" at bounding box center [940, 525] width 673 height 68
click at [806, 269] on textarea at bounding box center [940, 278] width 673 height 68
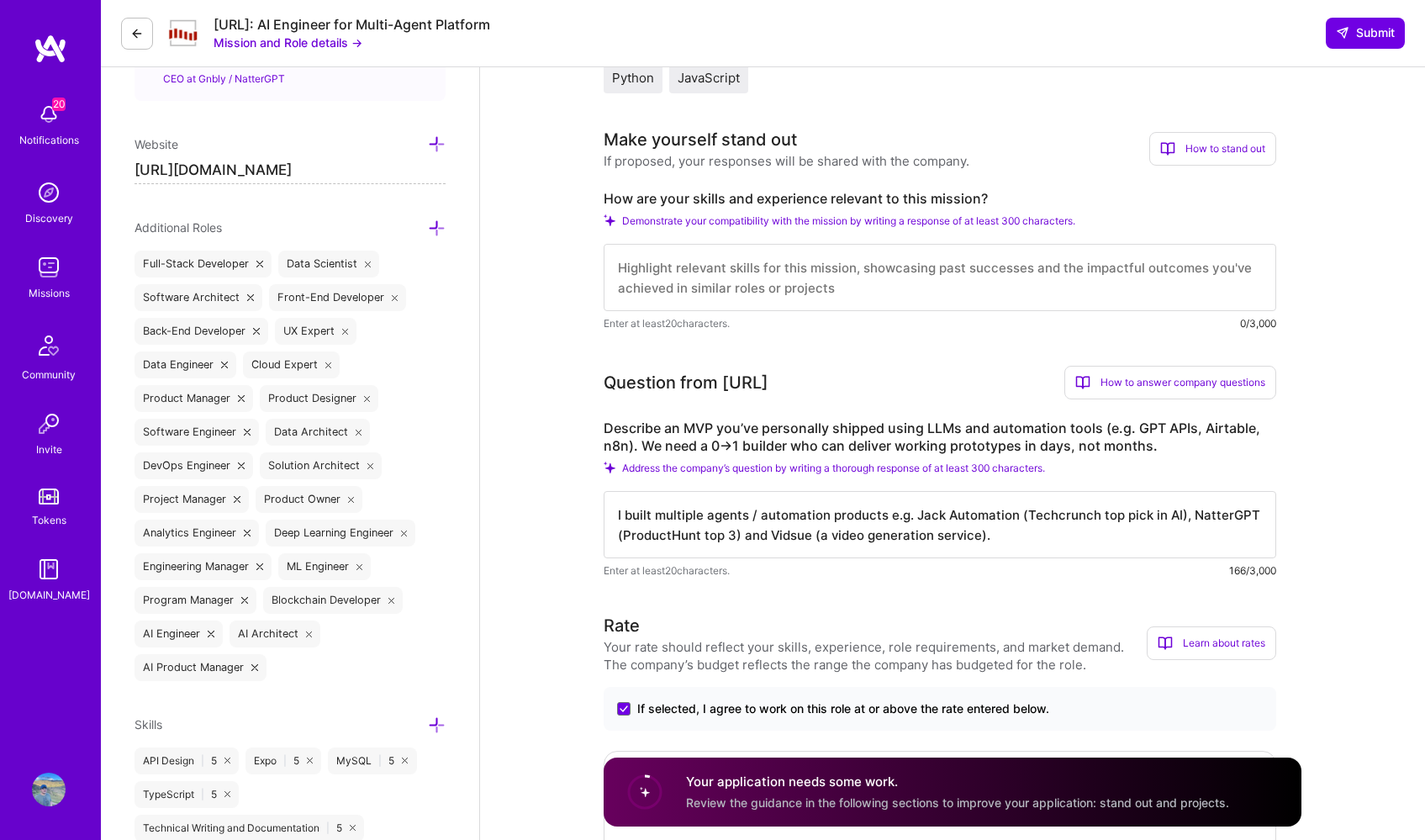
paste textarea "I built multiple agents / automation products e.g. Jack Automation (Techcrunch …"
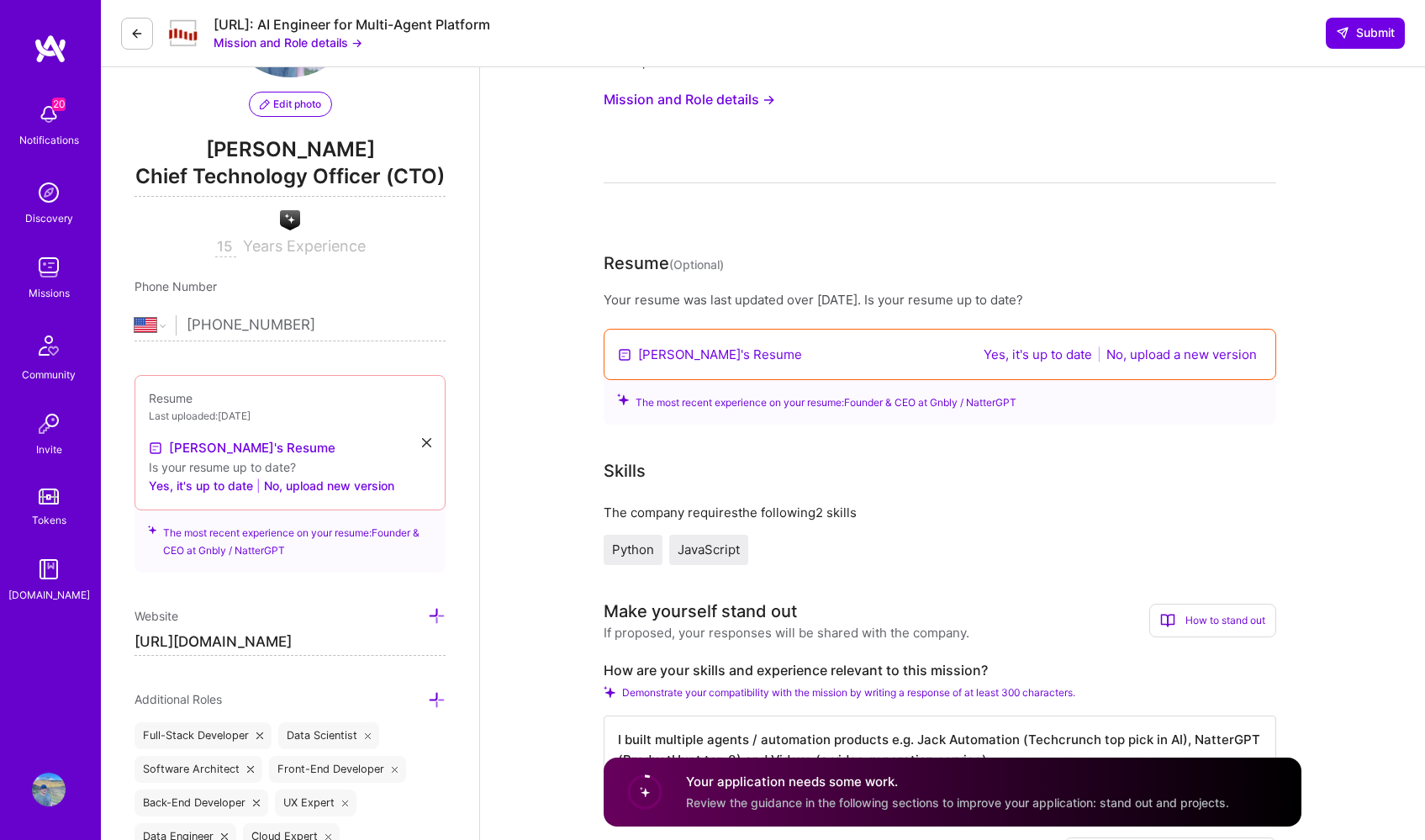
scroll to position [75, 0]
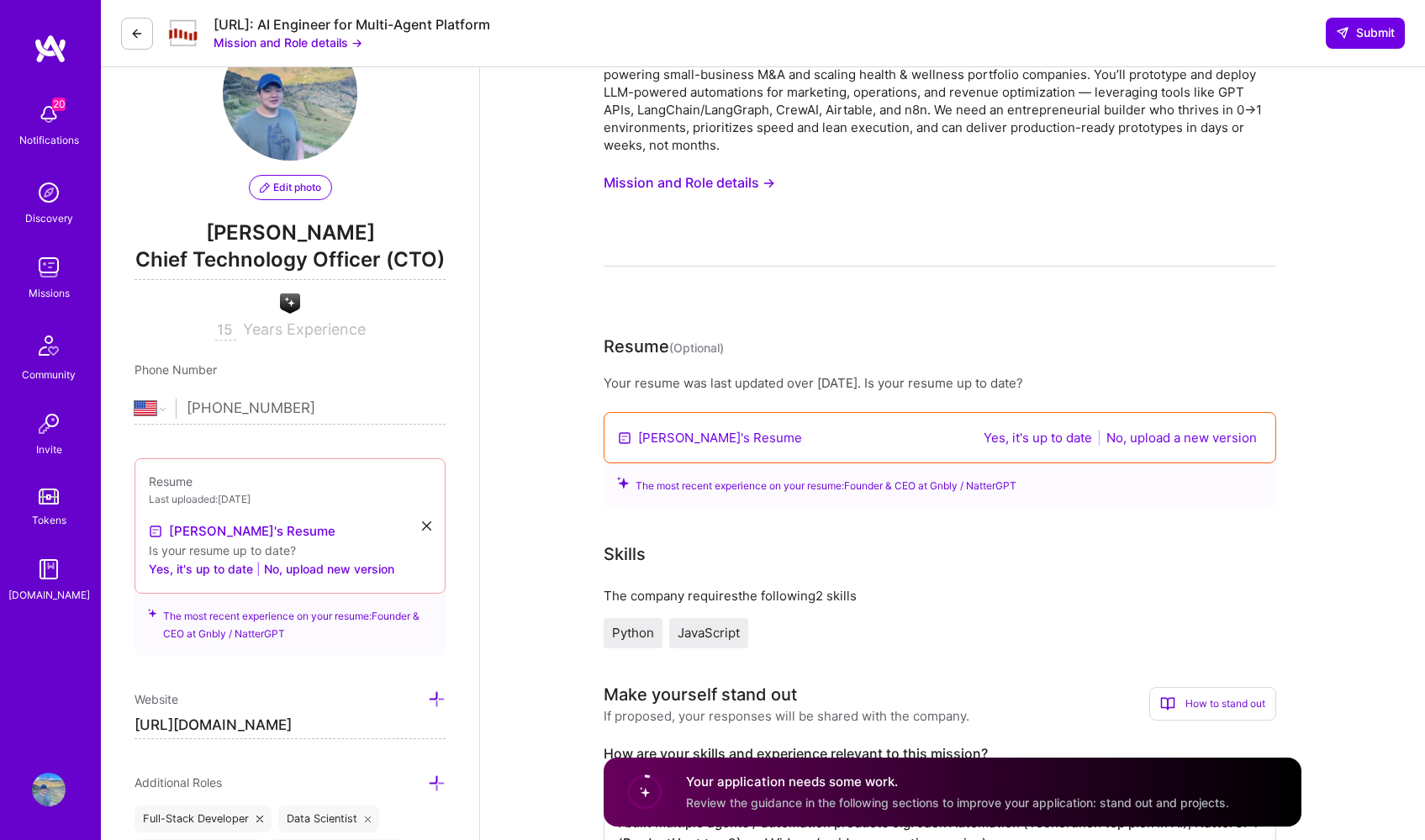
type textarea "I built multiple agents / automation products e.g. Jack Automation (Techcrunch …"
click at [1030, 445] on button "Yes, it's up to date" at bounding box center [1038, 437] width 119 height 19
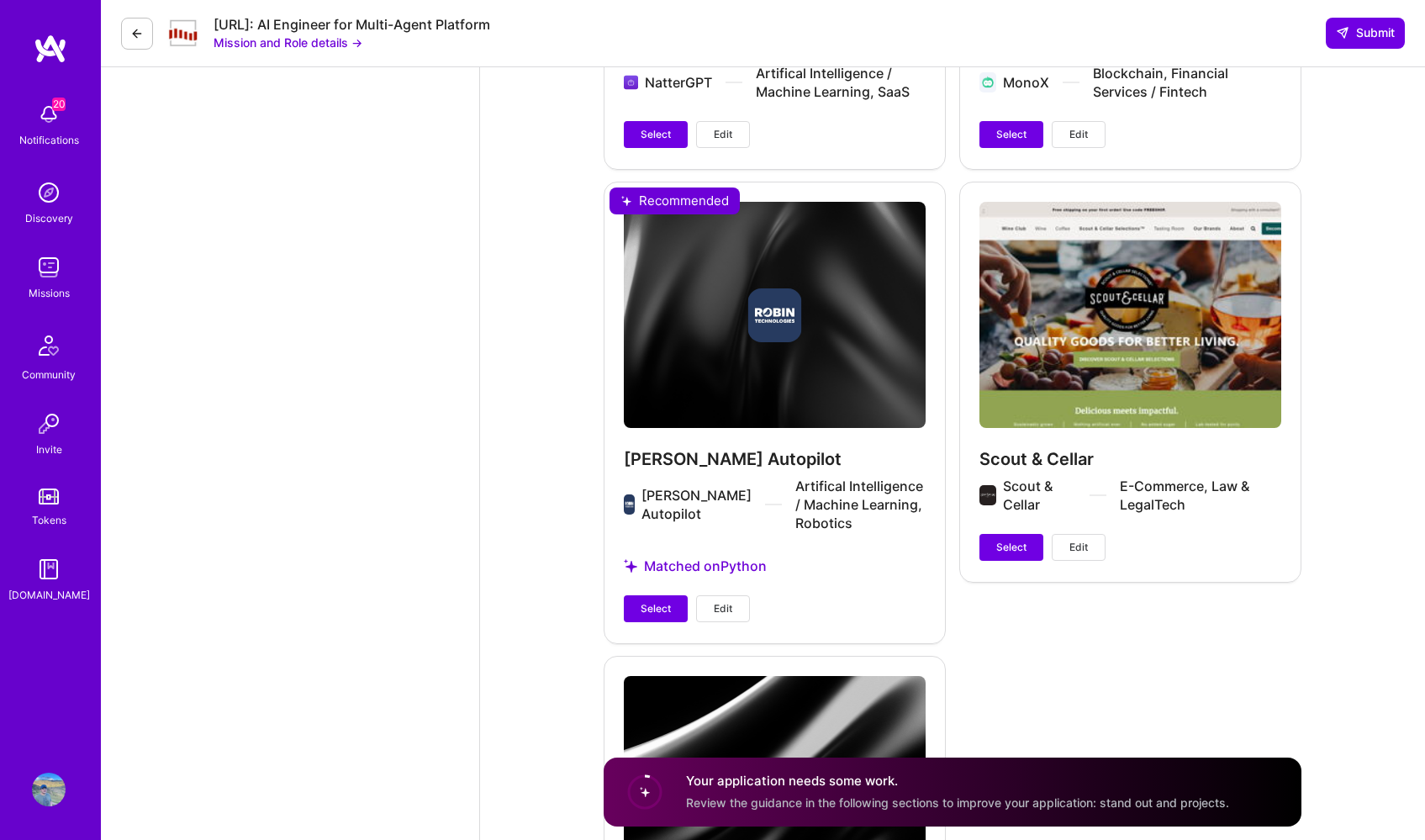
scroll to position [4014, 0]
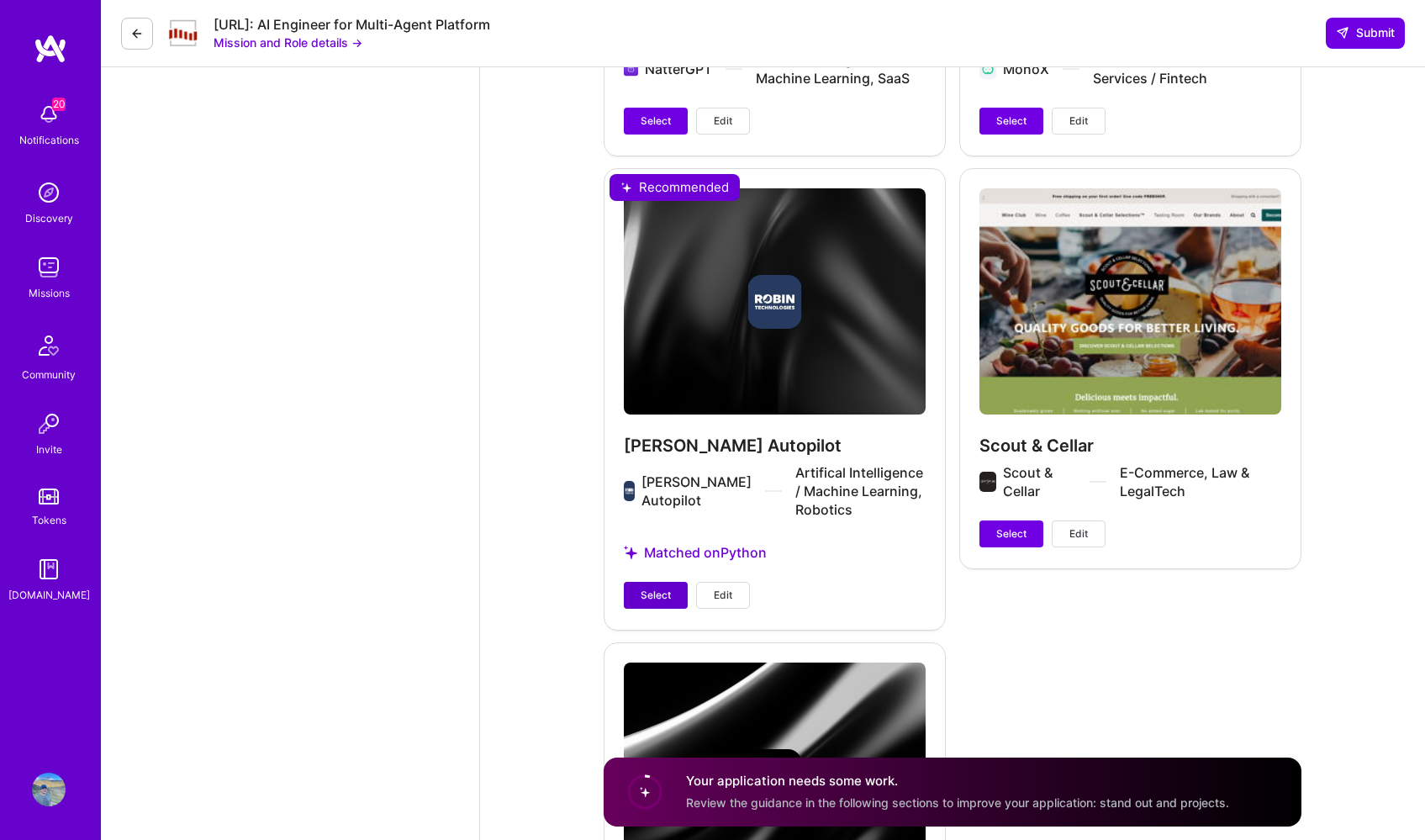
click at [658, 587] on span "Select" at bounding box center [655, 594] width 30 height 15
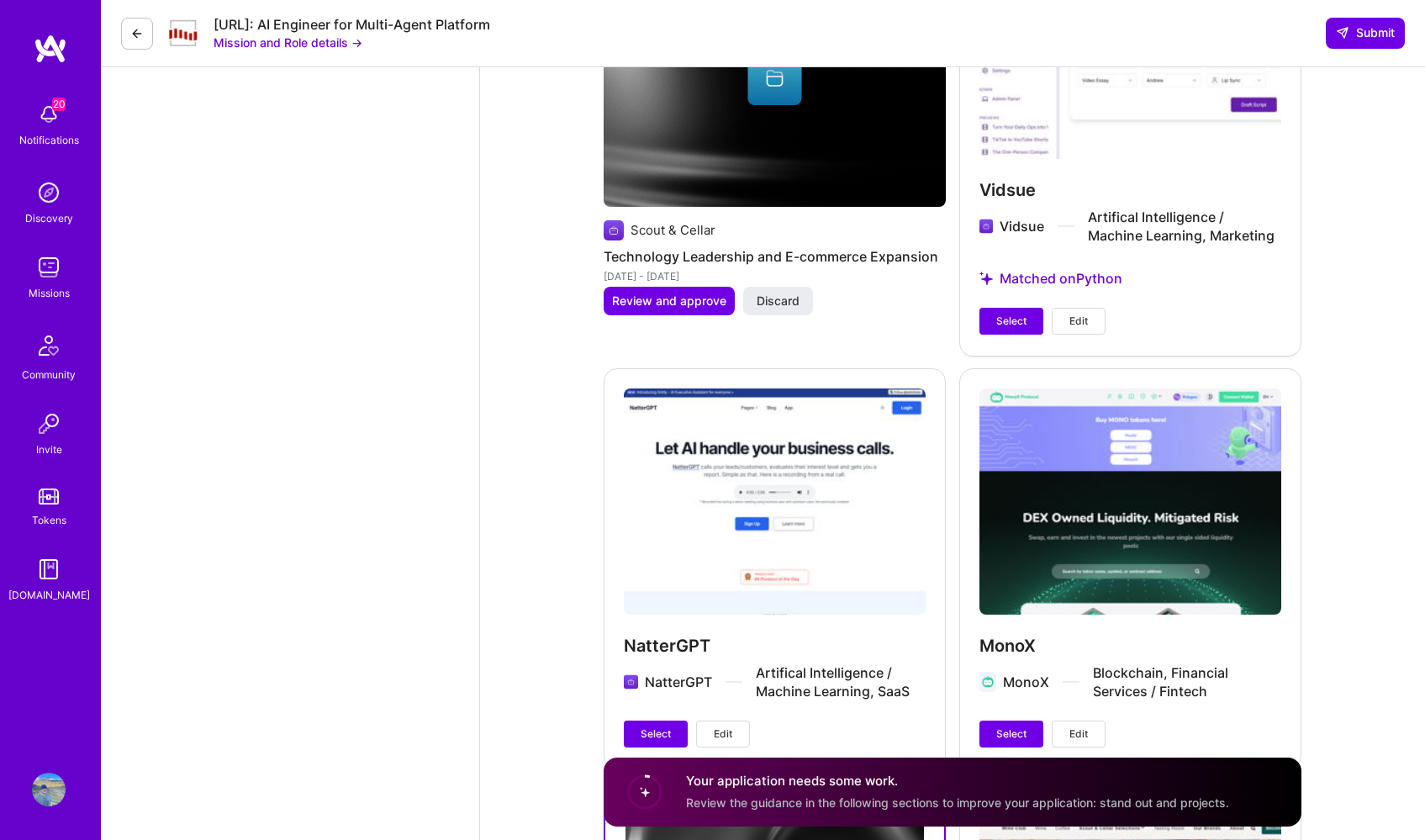
scroll to position [3394, 0]
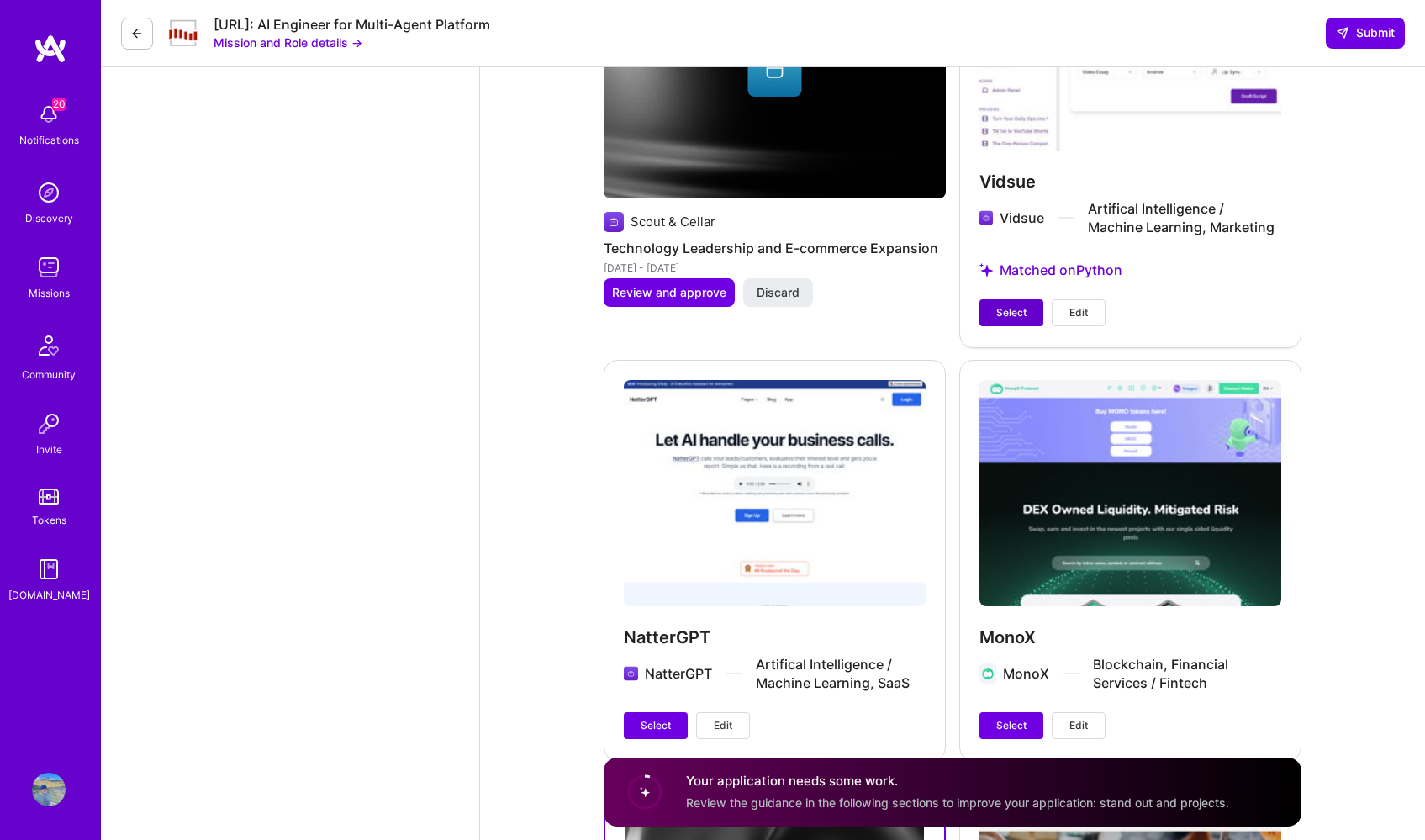
click at [1008, 310] on span "Select" at bounding box center [1012, 313] width 30 height 15
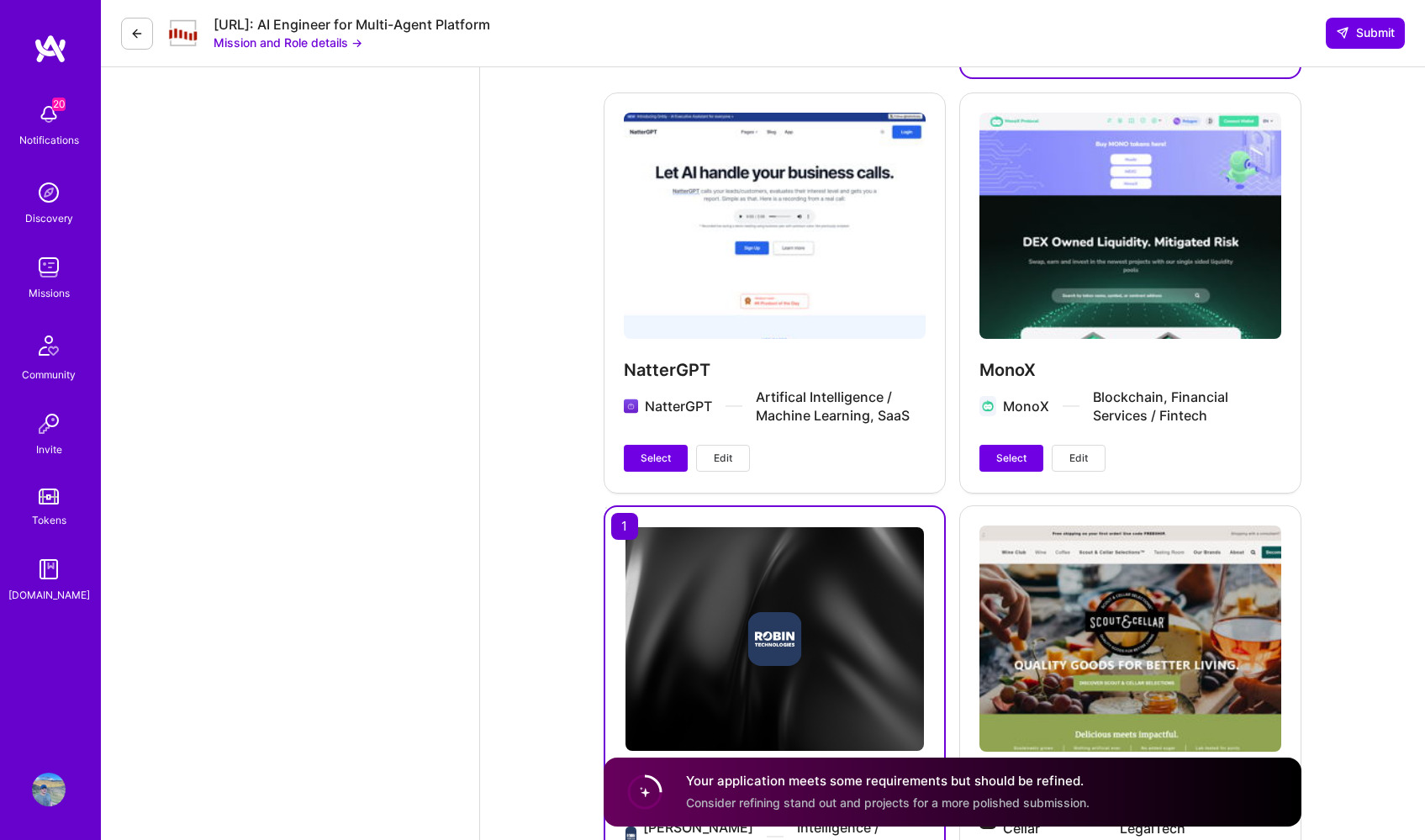
scroll to position [3667, 0]
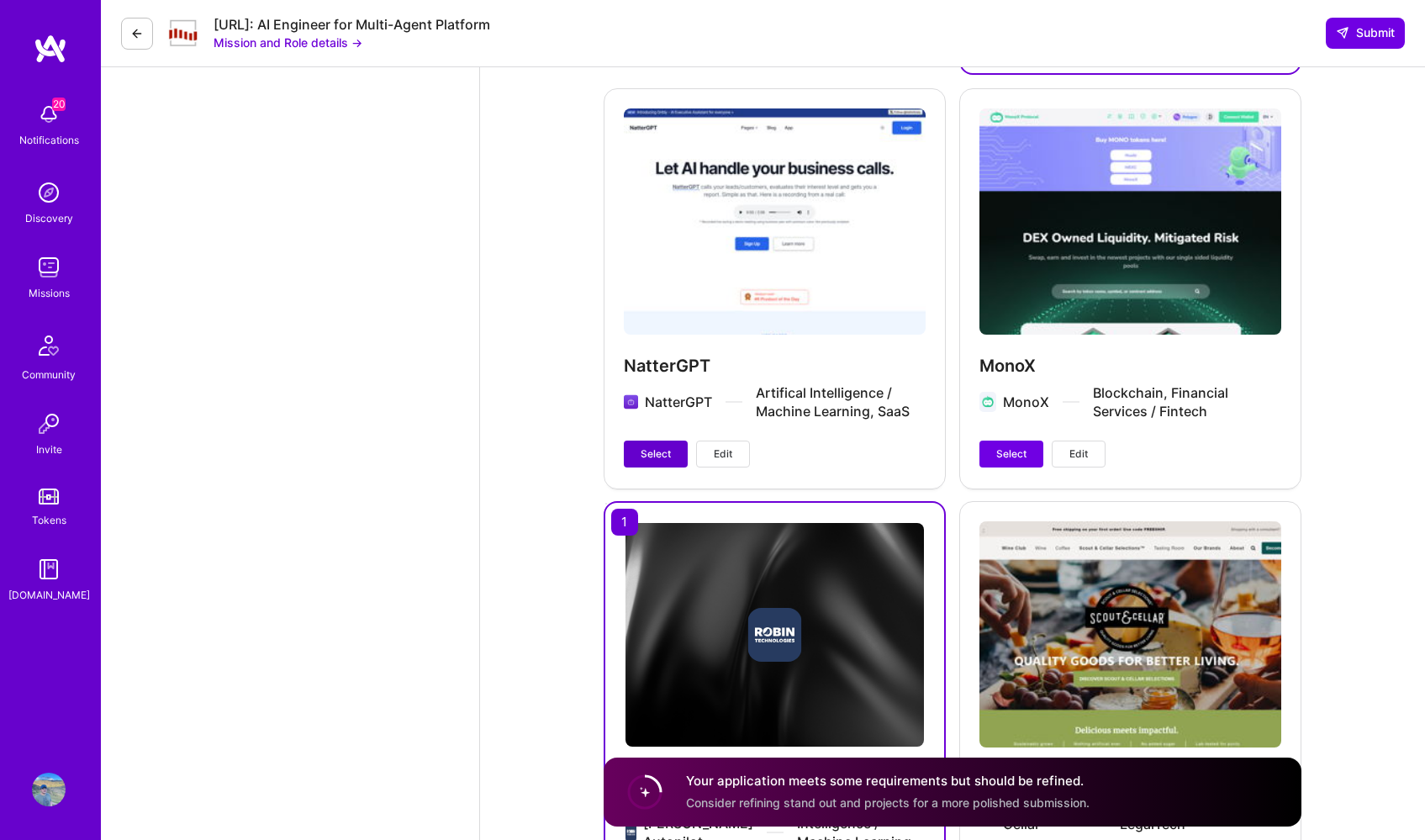
click at [673, 453] on button "Select" at bounding box center [656, 454] width 64 height 27
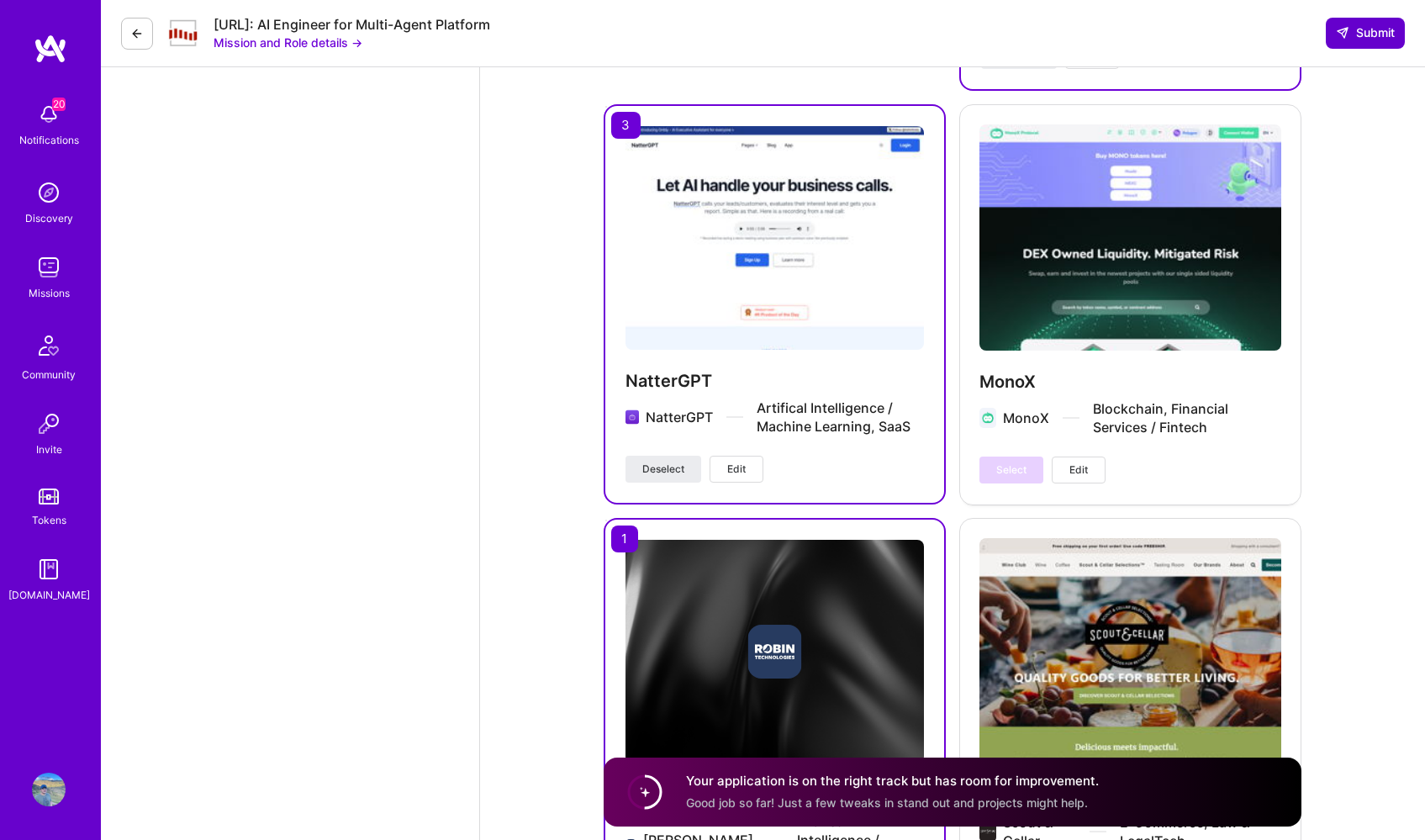
click at [1364, 46] on button "Submit" at bounding box center [1365, 33] width 79 height 30
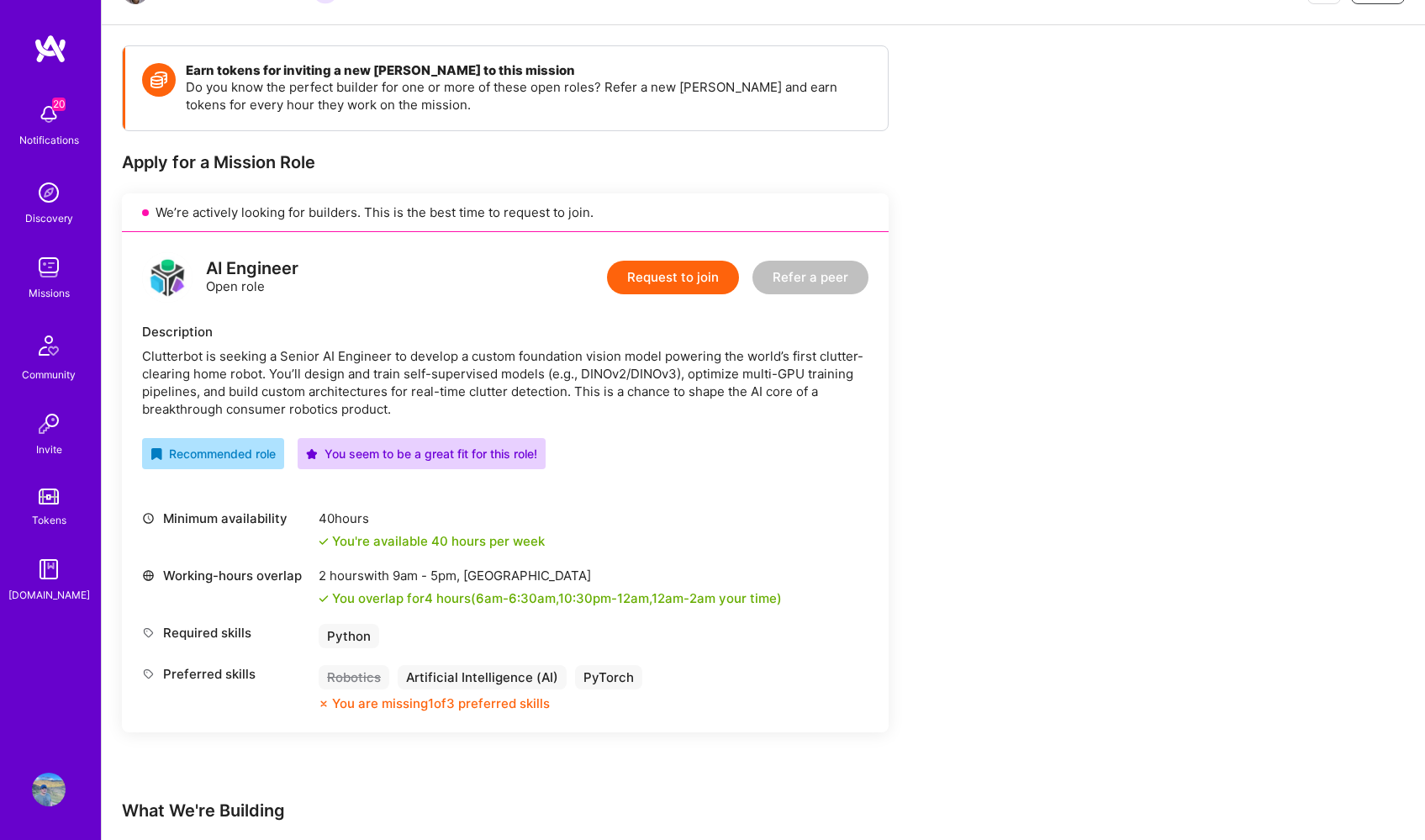
scroll to position [208, 0]
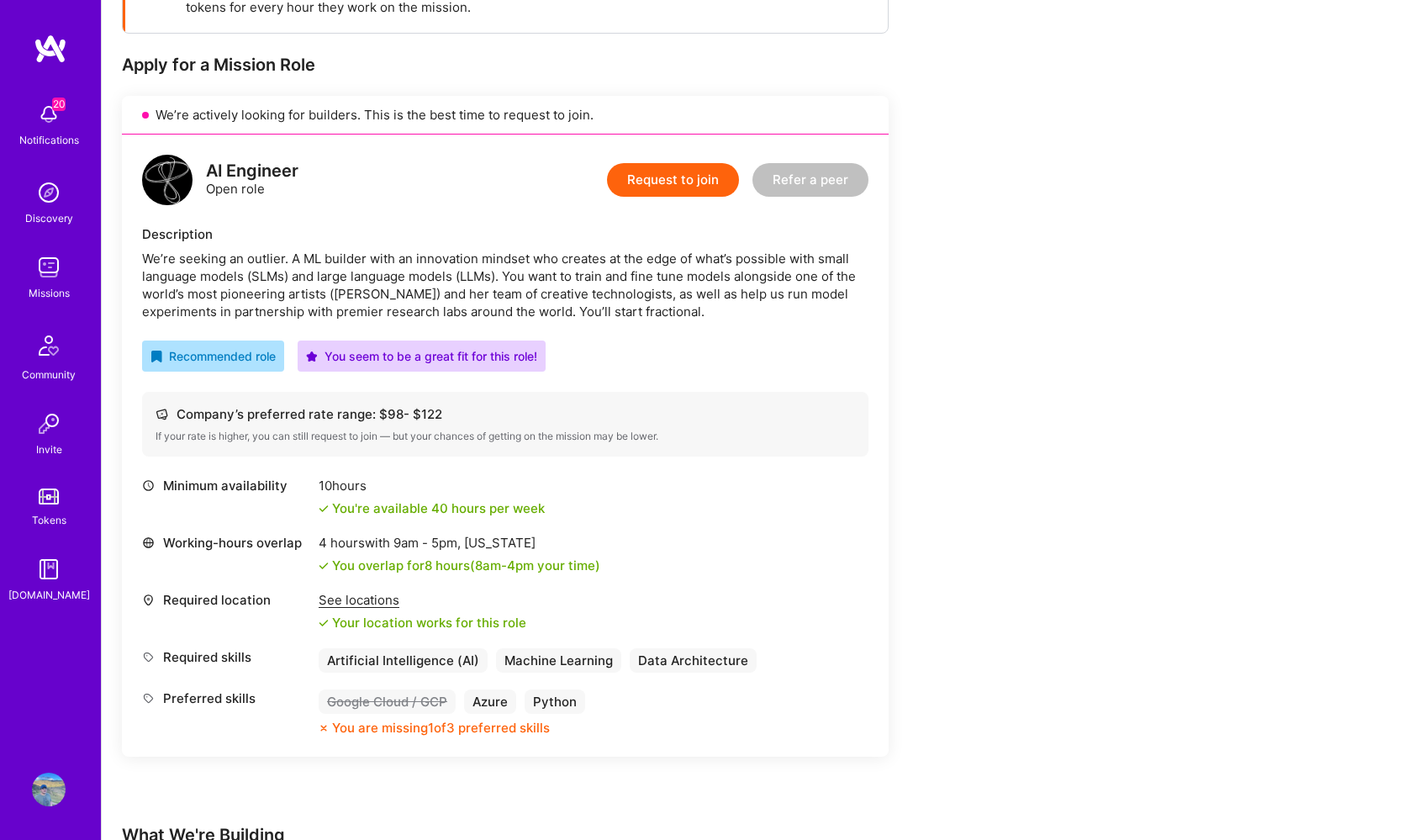
scroll to position [324, 0]
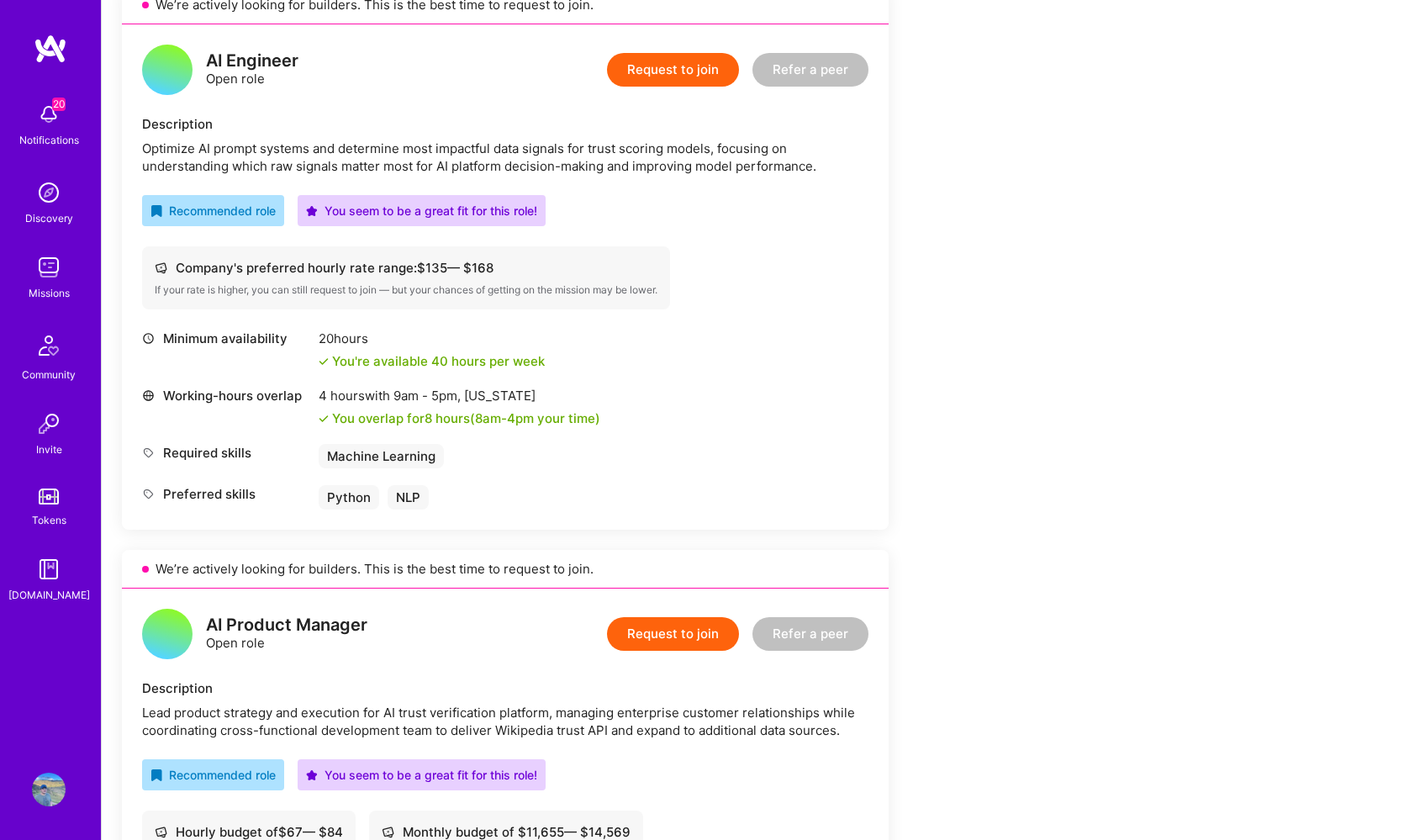
scroll to position [992, 0]
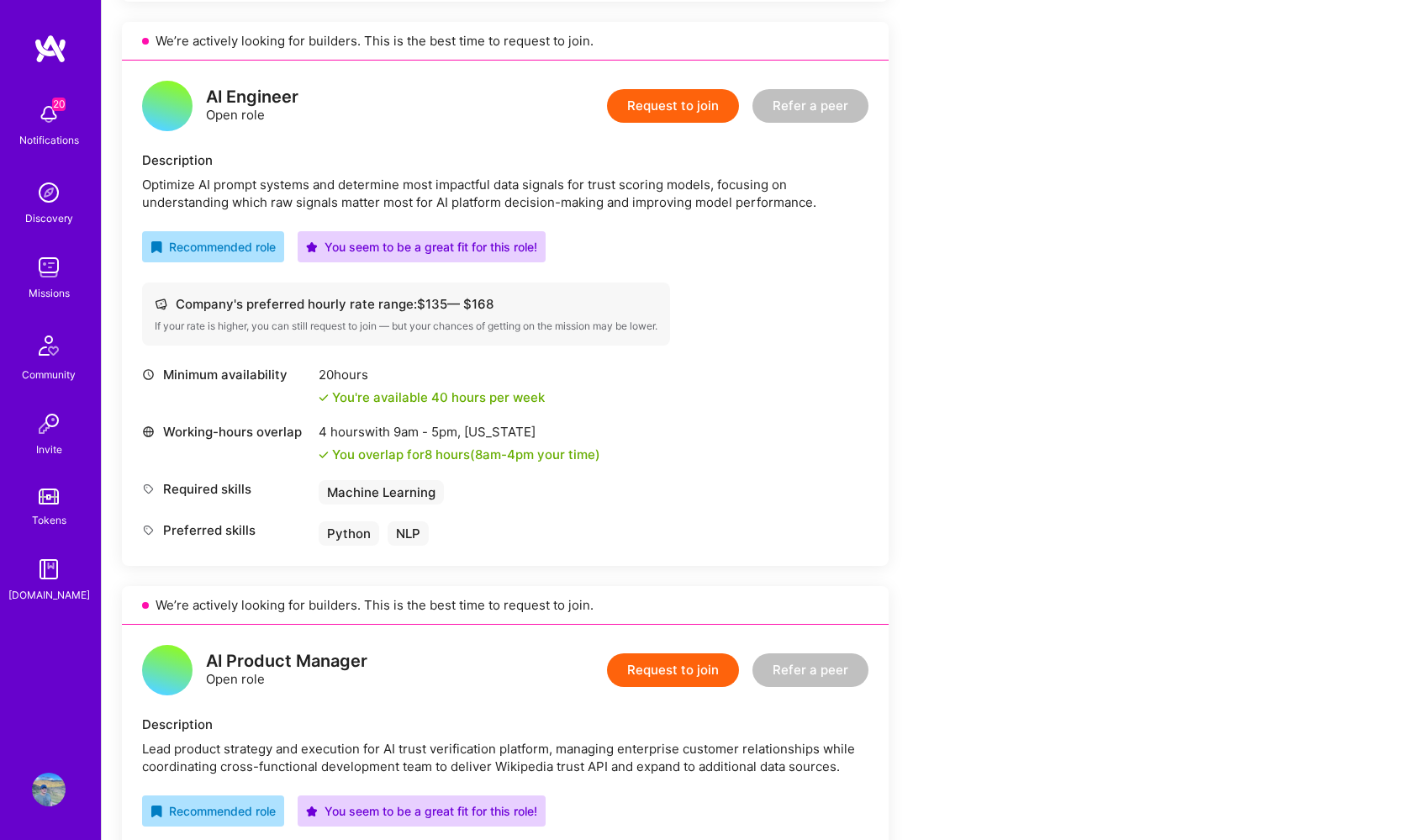
click at [673, 111] on button "Request to join" at bounding box center [673, 106] width 132 height 34
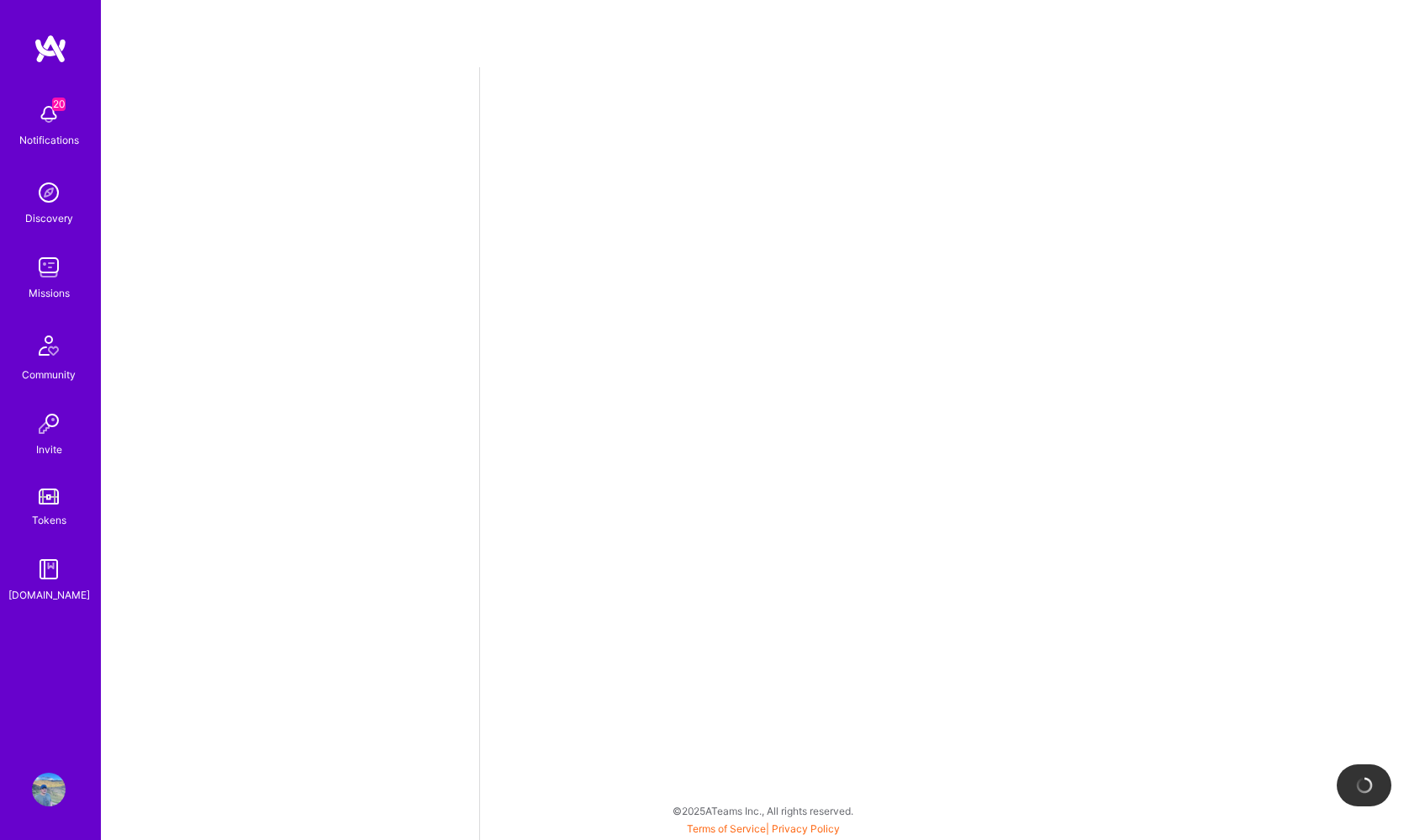
select select "US"
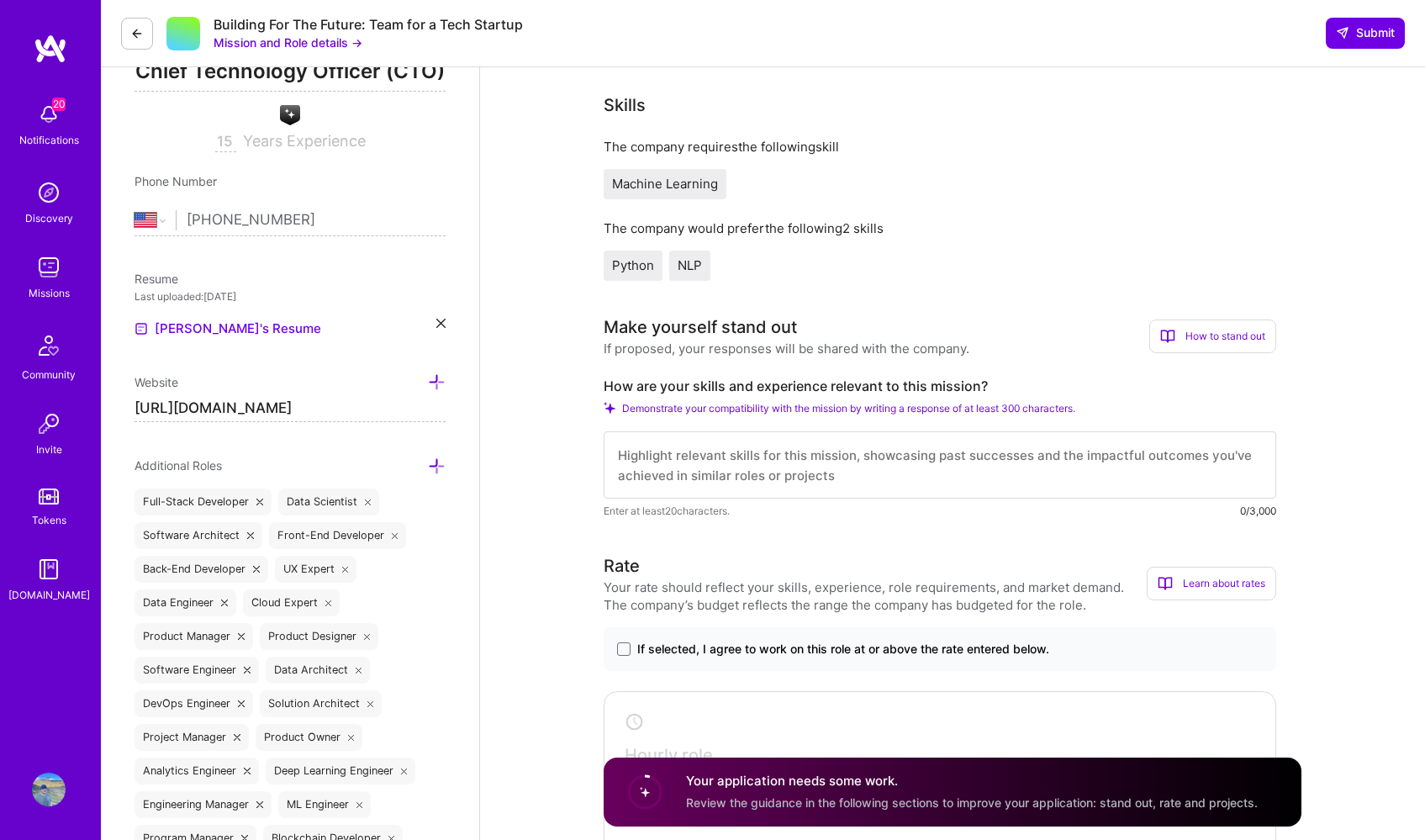
scroll to position [268, 0]
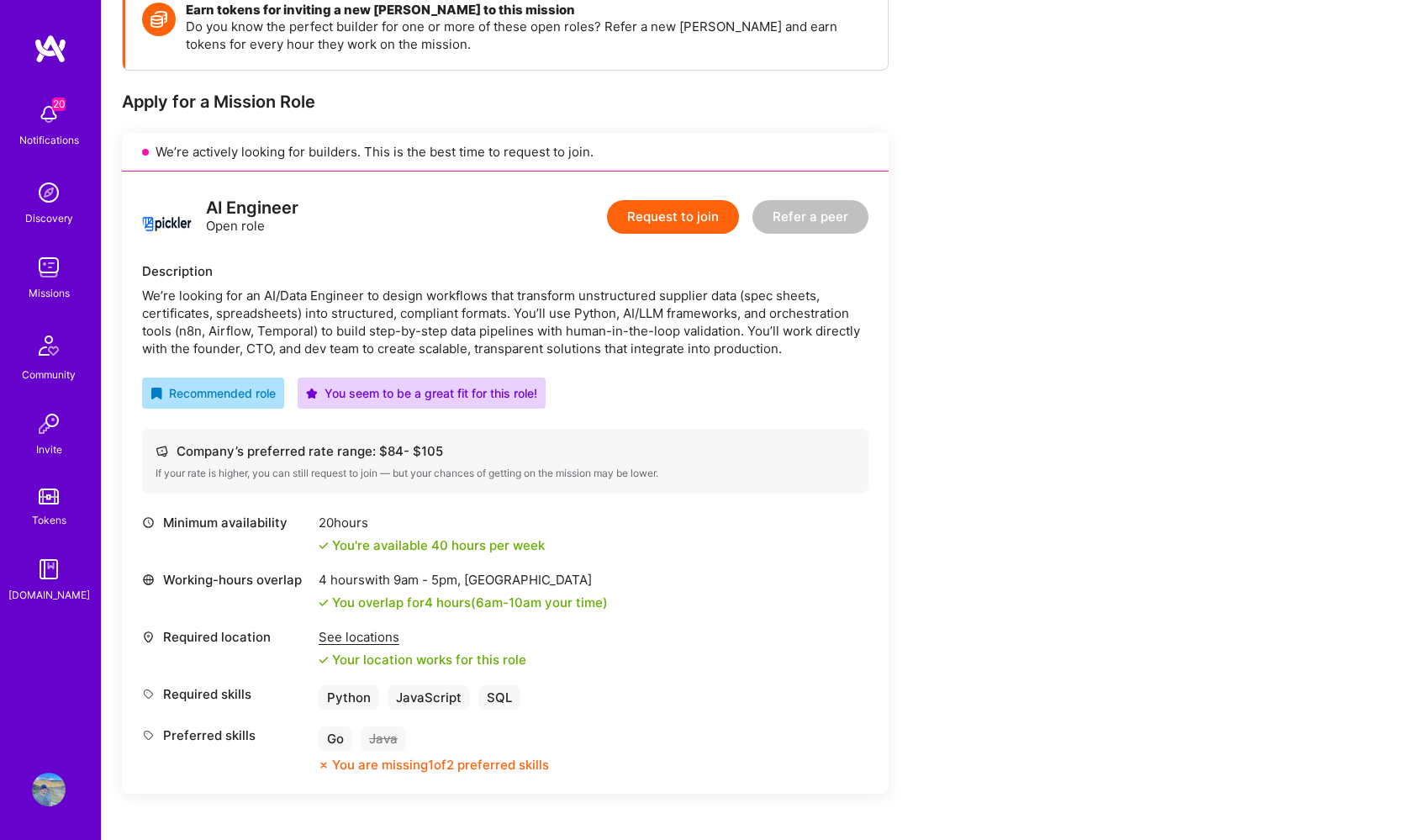
scroll to position [265, 0]
